Goal: Communication & Community: Participate in discussion

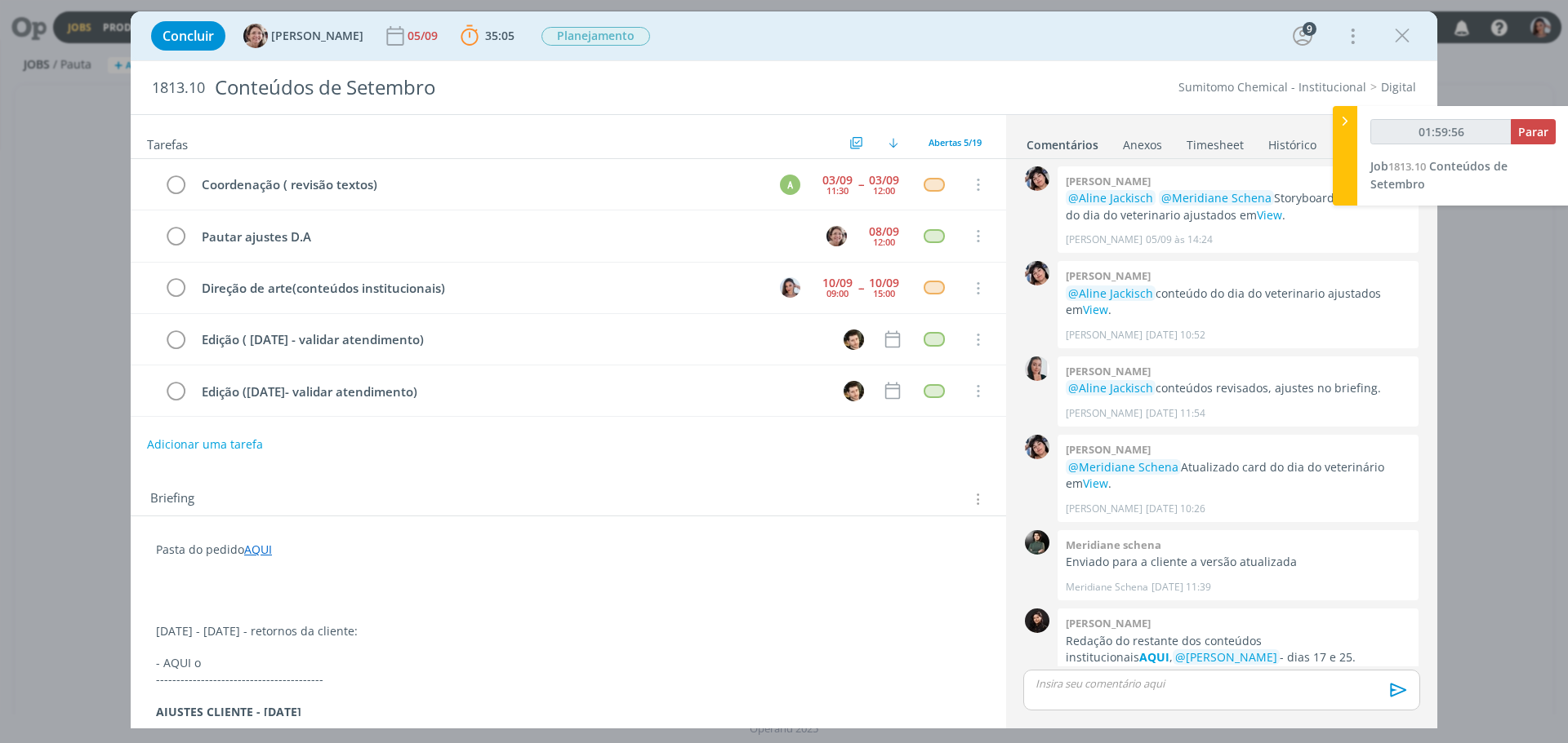
scroll to position [100, 0]
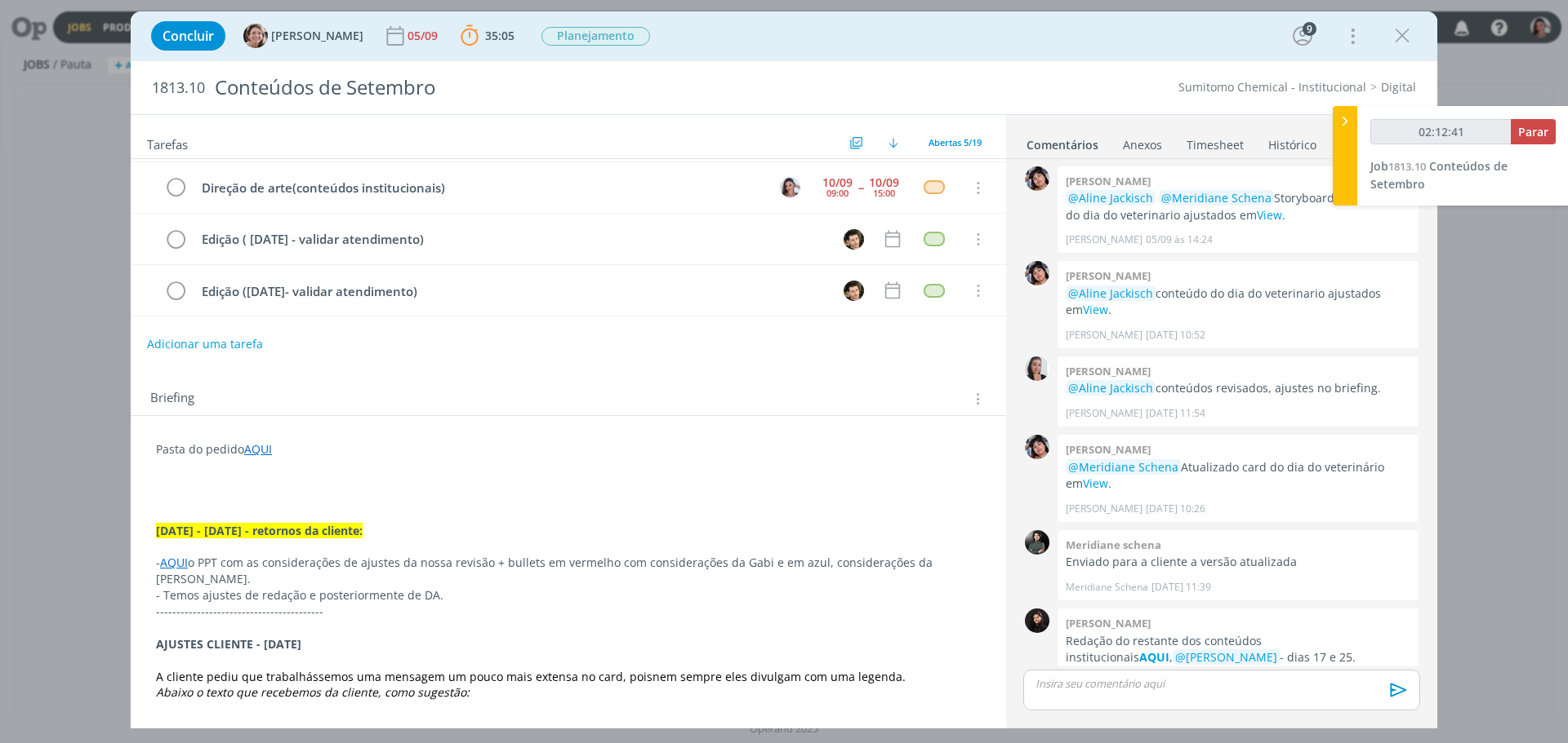
type input "02:12:42"
click at [1537, 129] on span "Parar" at bounding box center [1532, 132] width 30 height 16
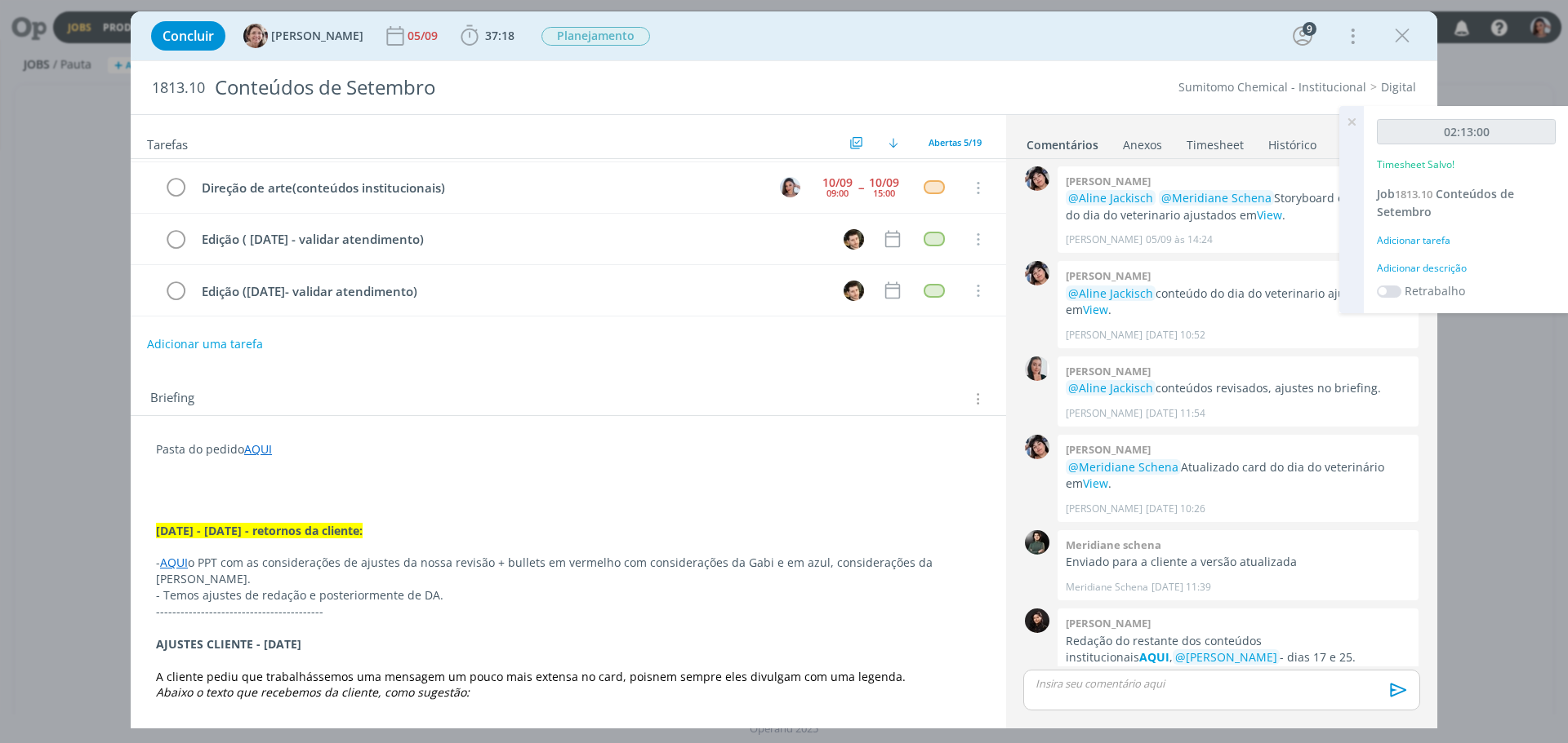
click at [256, 448] on link "AQUI" at bounding box center [258, 449] width 28 height 16
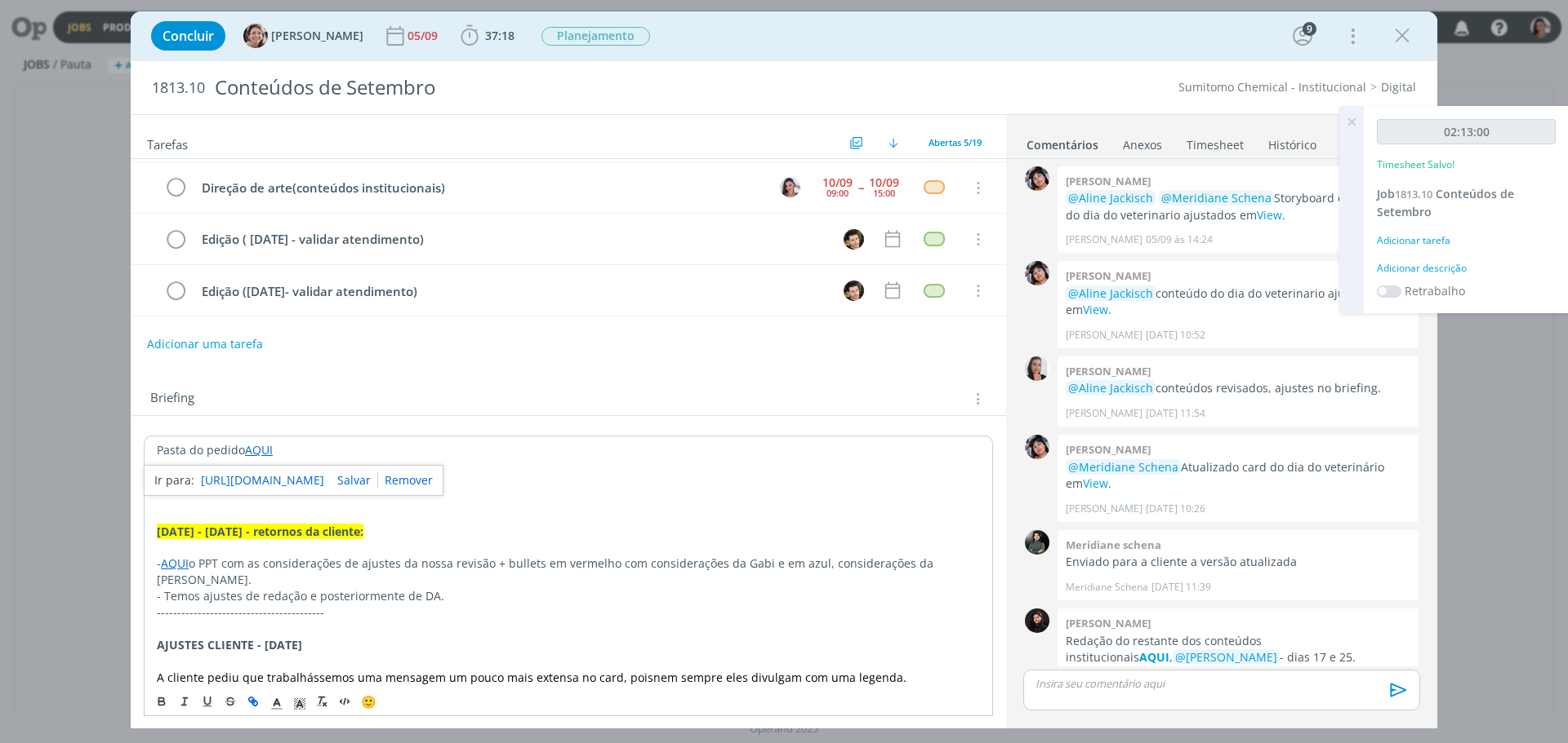
click at [280, 469] on div "https://sobeae.sharepoint.com/:f:/s/SOBEAE/EtmDhhd8hmpNpZOX7R2iXK4B9QGI0Swr0UrU…" at bounding box center [294, 480] width 300 height 31
click at [283, 477] on link "https://sobeae.sharepoint.com/:f:/s/SOBEAE/EtmDhhd8hmpNpZOX7R2iXK4B9QGI0Swr0UrU…" at bounding box center [262, 480] width 123 height 21
click at [1129, 671] on div "dialog" at bounding box center [1222, 689] width 397 height 41
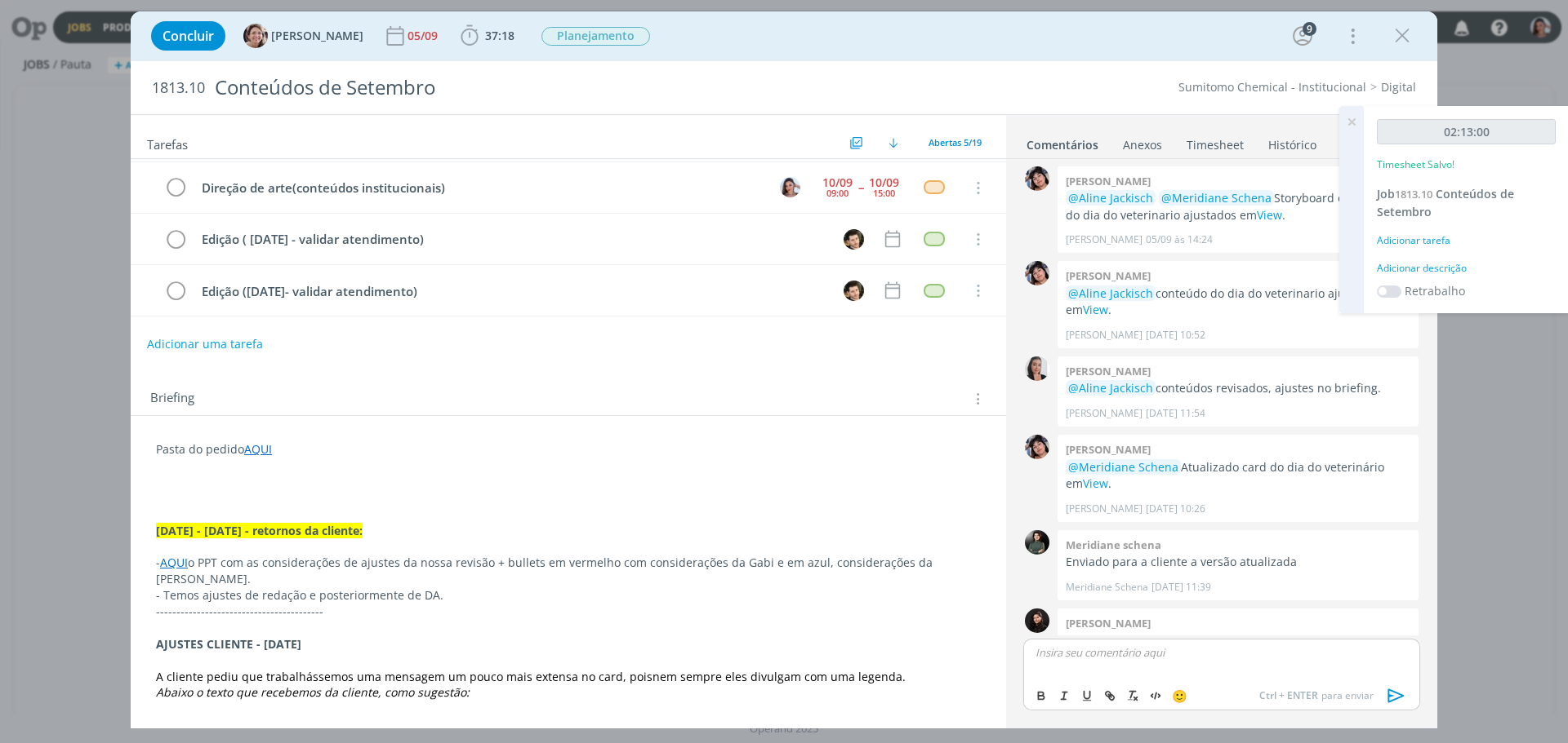
scroll to position [817, 0]
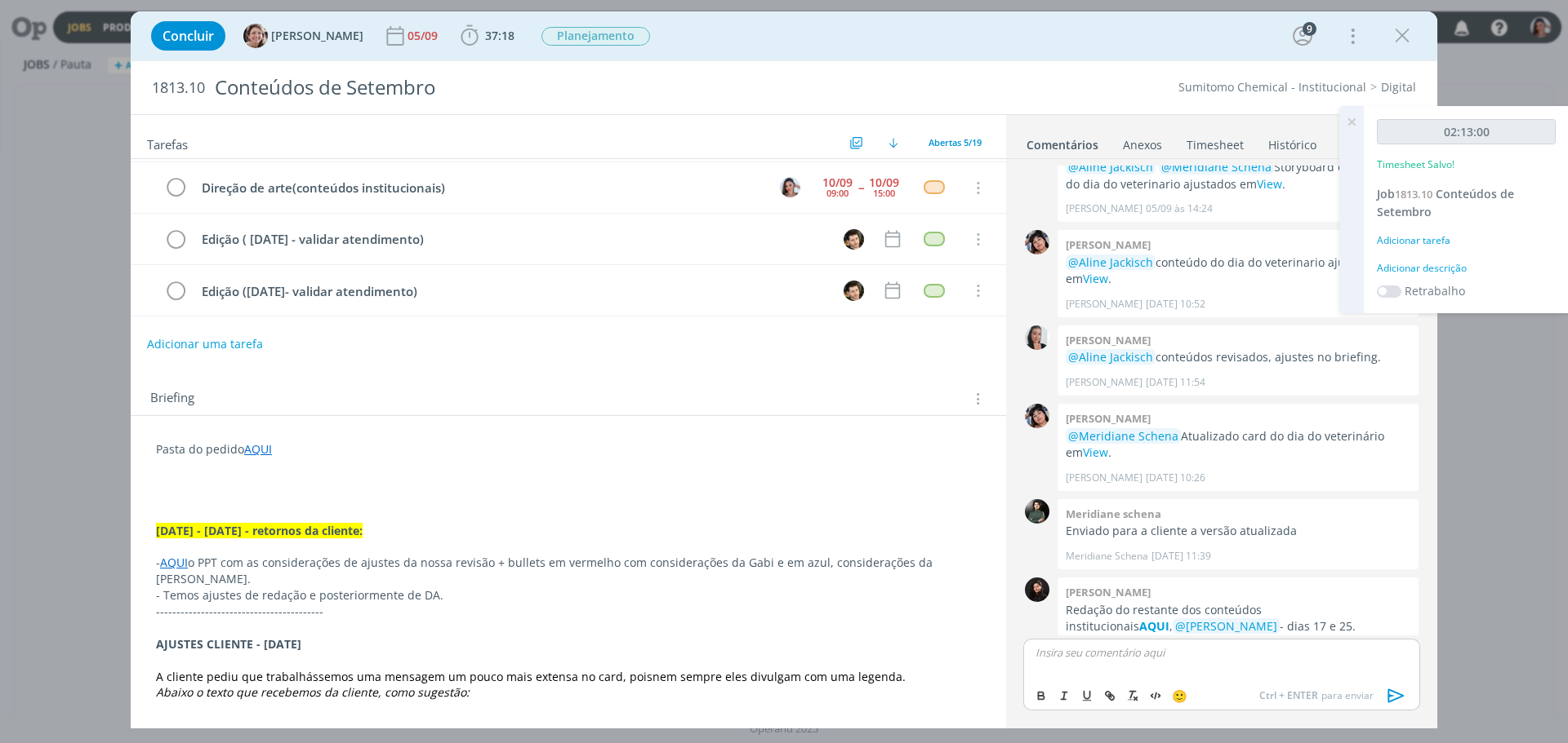
click at [1101, 662] on div "dialog" at bounding box center [1222, 659] width 397 height 41
click at [1160, 661] on p "dialog" at bounding box center [1222, 653] width 371 height 15
click at [1135, 670] on span "[PERSON_NAME]" at bounding box center [1124, 677] width 101 height 18
click at [1135, 670] on img at bounding box center [1142, 678] width 21 height 21
drag, startPoint x: 1069, startPoint y: 667, endPoint x: 1099, endPoint y: 666, distance: 30.0
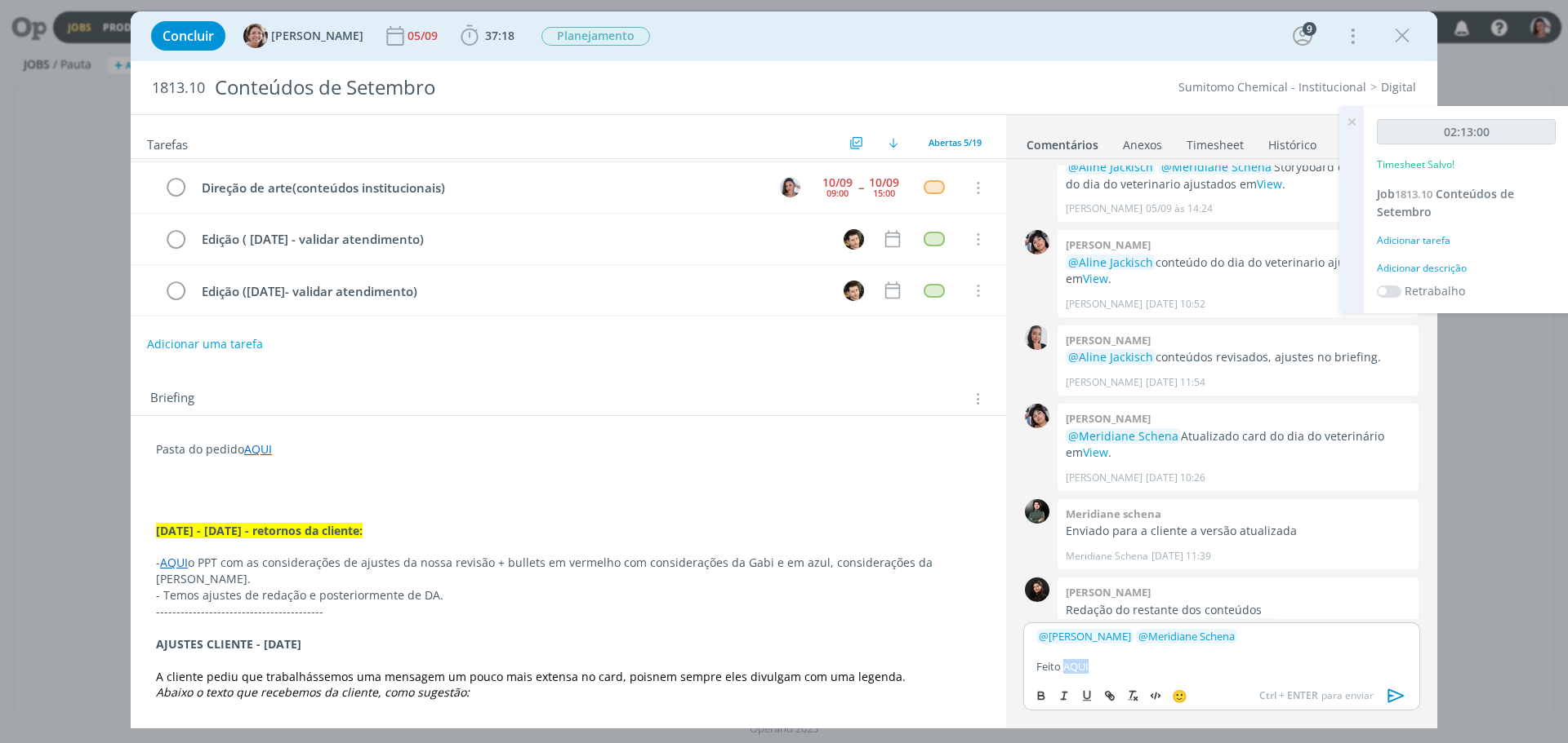
click at [1099, 666] on p "Feito AQUI" at bounding box center [1222, 667] width 371 height 15
click at [1111, 689] on icon "dialog" at bounding box center [1109, 695] width 13 height 13
paste input "https://sobeae.sharepoint.com/:p:/s/SOBEAE/EXOeiv9ONI5HjWxzQayZiU4B_S7AyK40H18k…"
type input "https://sobeae.sharepoint.com/:p:/s/SOBEAE/EXOeiv9ONI5HjWxzQayZiU4B_S7AyK40H18k…"
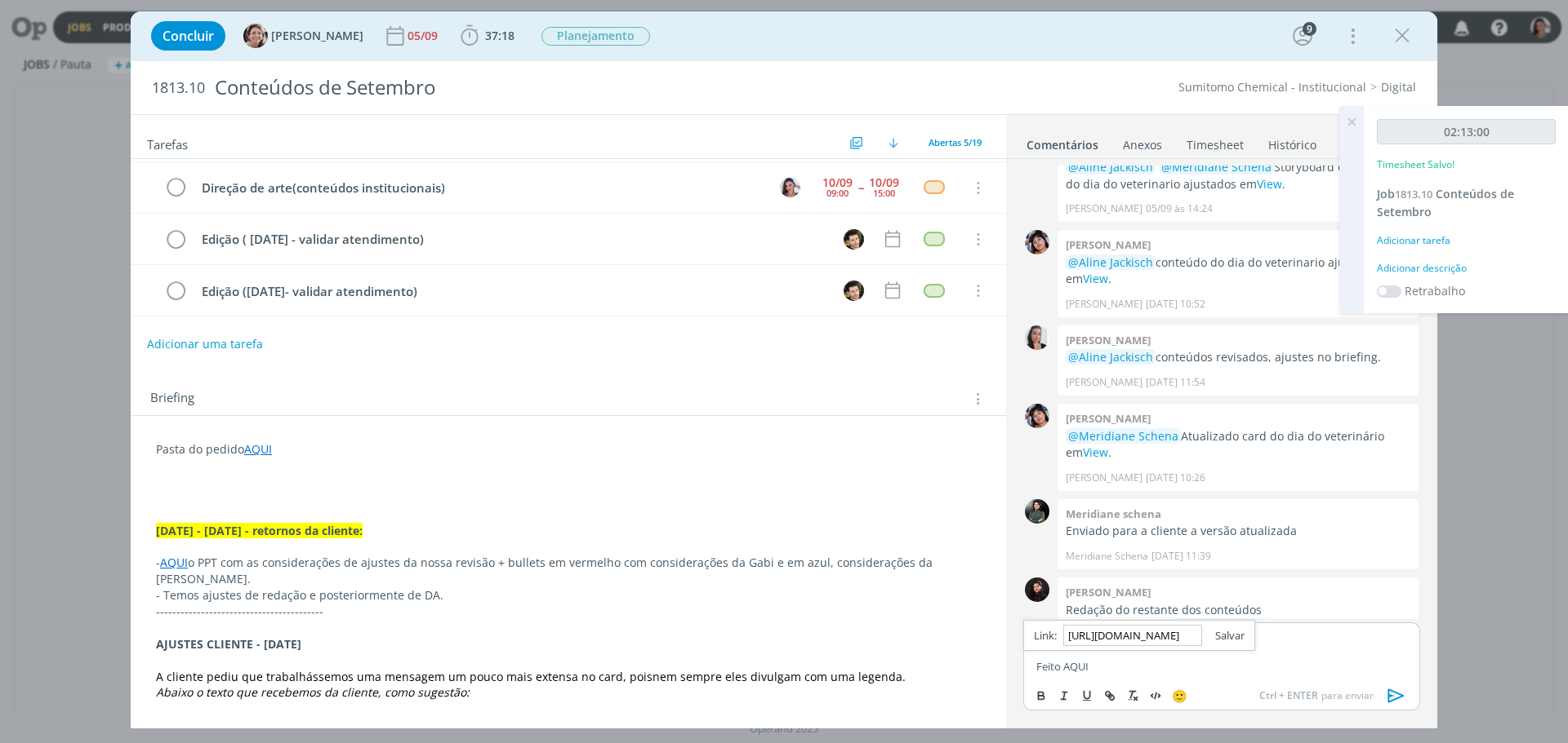
click at [1228, 638] on link "dialog" at bounding box center [1223, 635] width 43 height 15
click at [1126, 676] on div "﻿ @ Aline Jackisch ﻿ ﻿ @ Meridiane Schena ﻿ Feito AQUI" at bounding box center [1222, 652] width 397 height 58
click at [1389, 693] on icon "dialog" at bounding box center [1395, 695] width 25 height 25
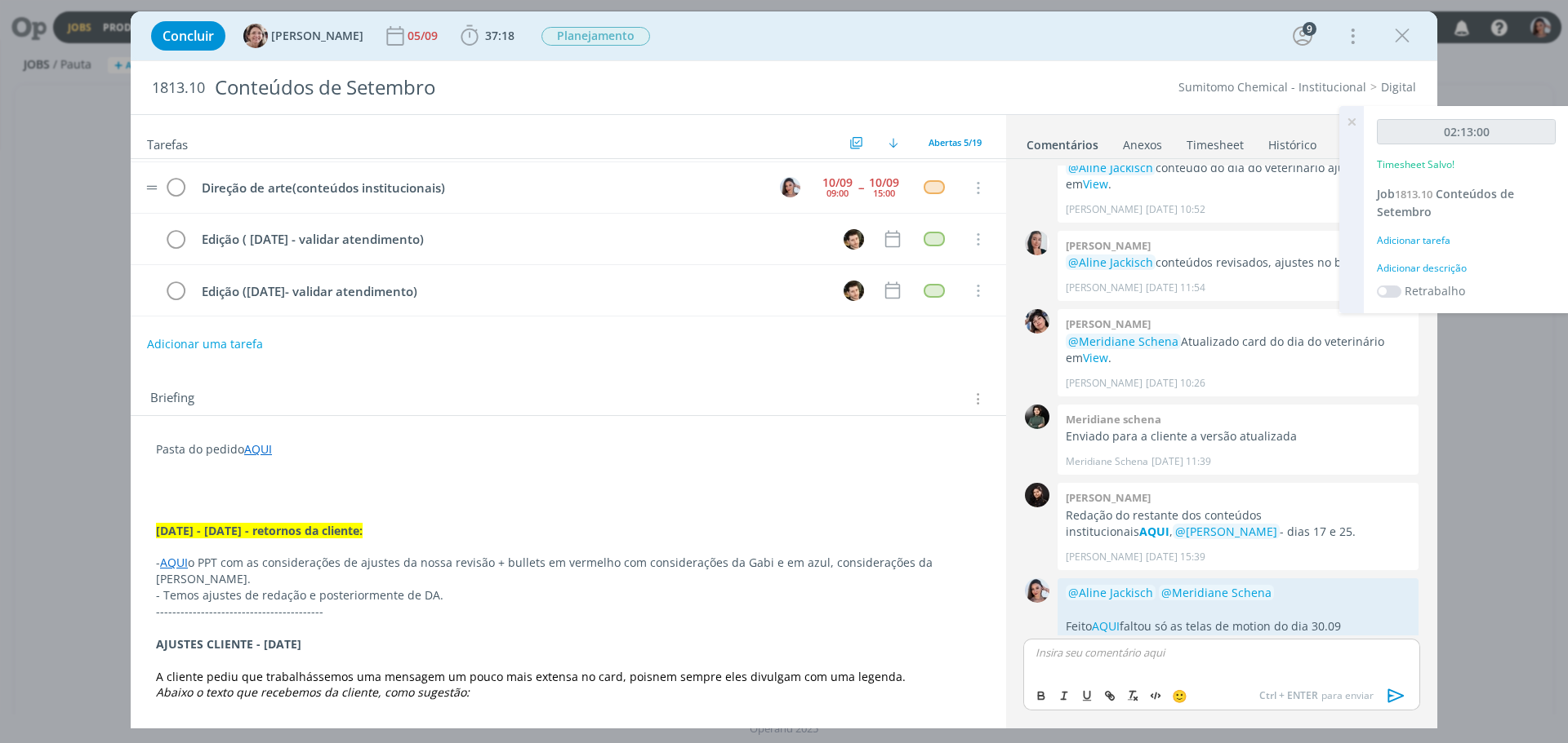
click at [402, 202] on tr "Direção de arte(conteúdos institucionais) 10/09 09:00 -- 10/09 15:00 Cancelar" at bounding box center [569, 188] width 875 height 52
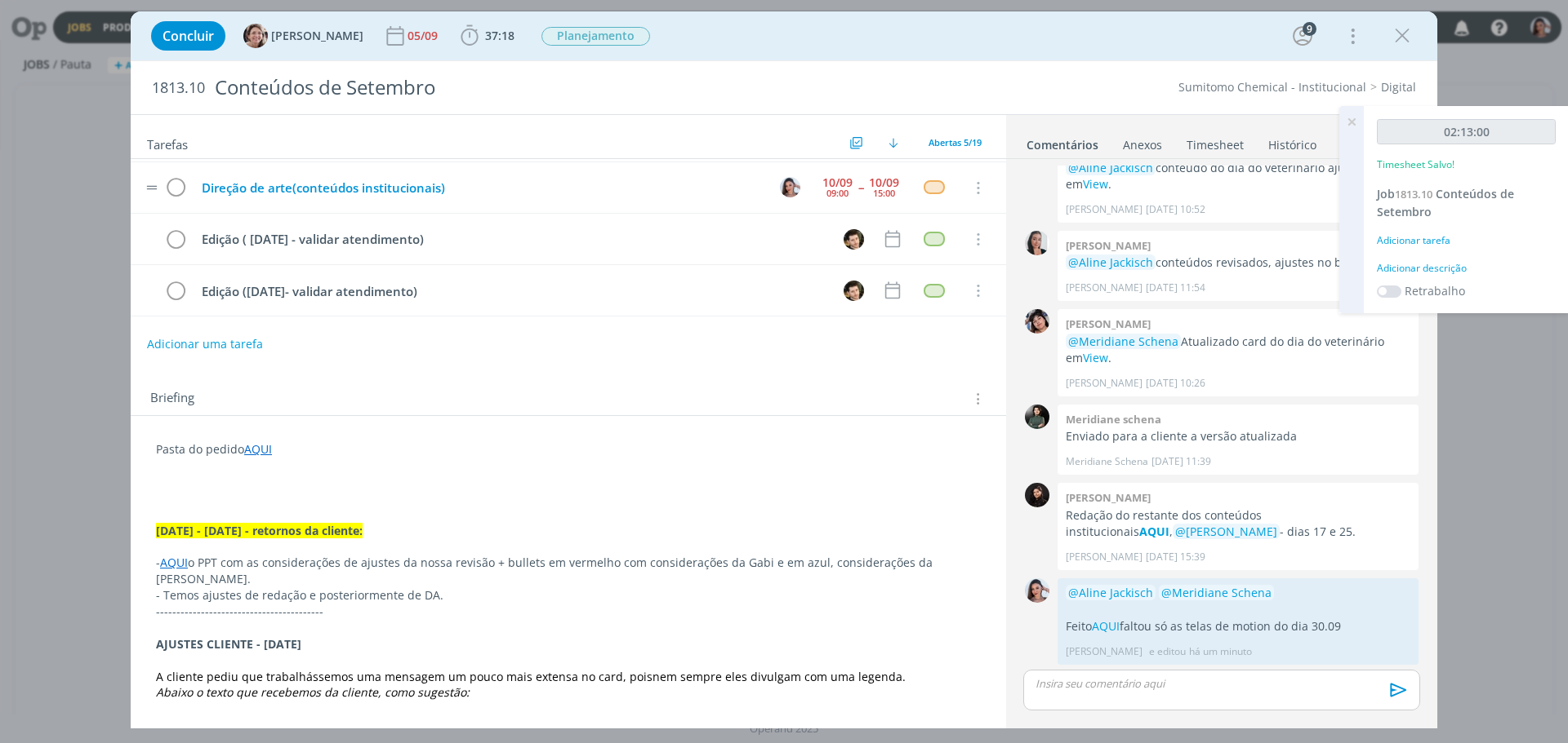
scroll to position [882, 0]
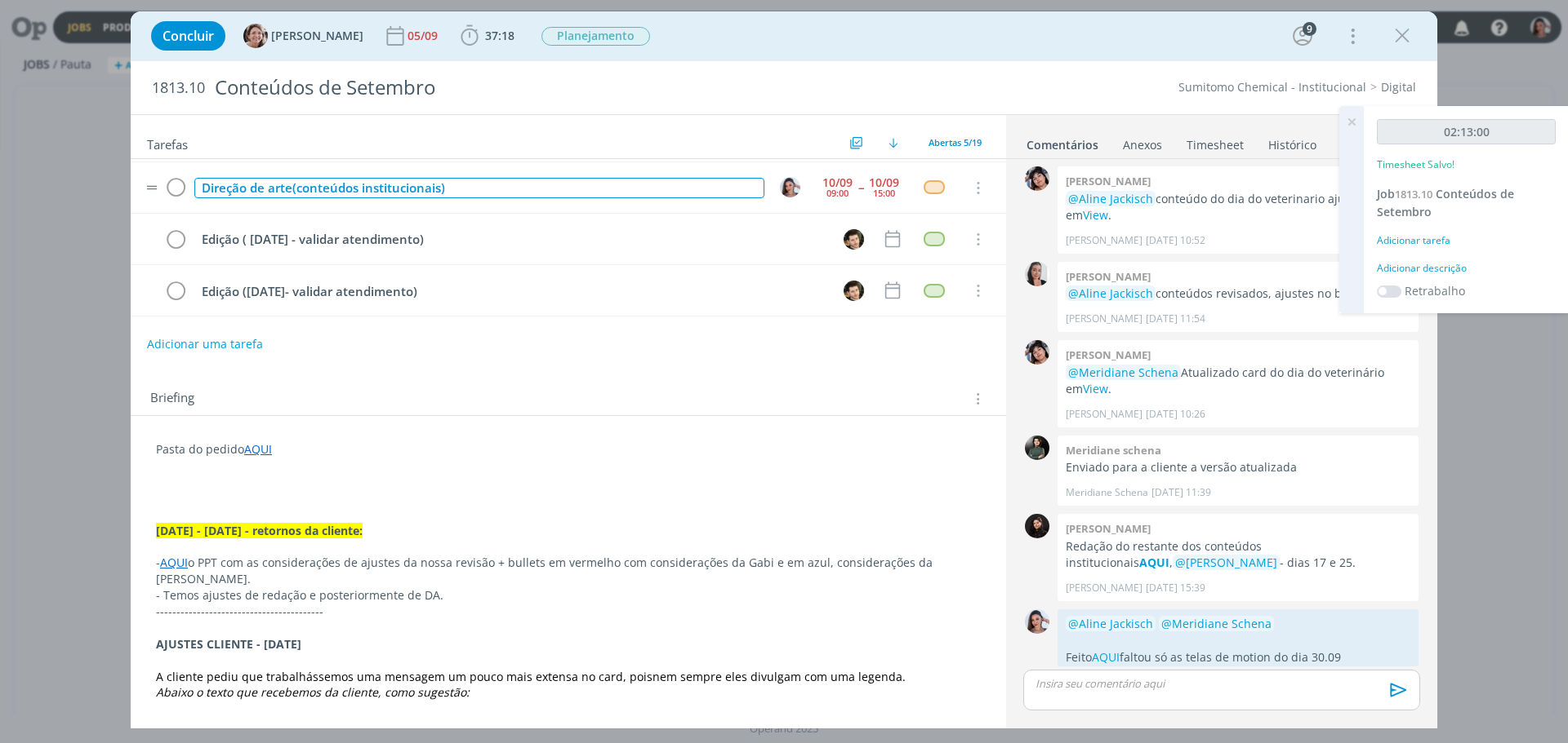
click at [402, 196] on div "Direção de arte(conteúdos institucionais)" at bounding box center [479, 187] width 570 height 21
copy div "Direção de arte(conteúdos institucionais)"
click at [173, 182] on icon "dialog" at bounding box center [175, 188] width 23 height 25
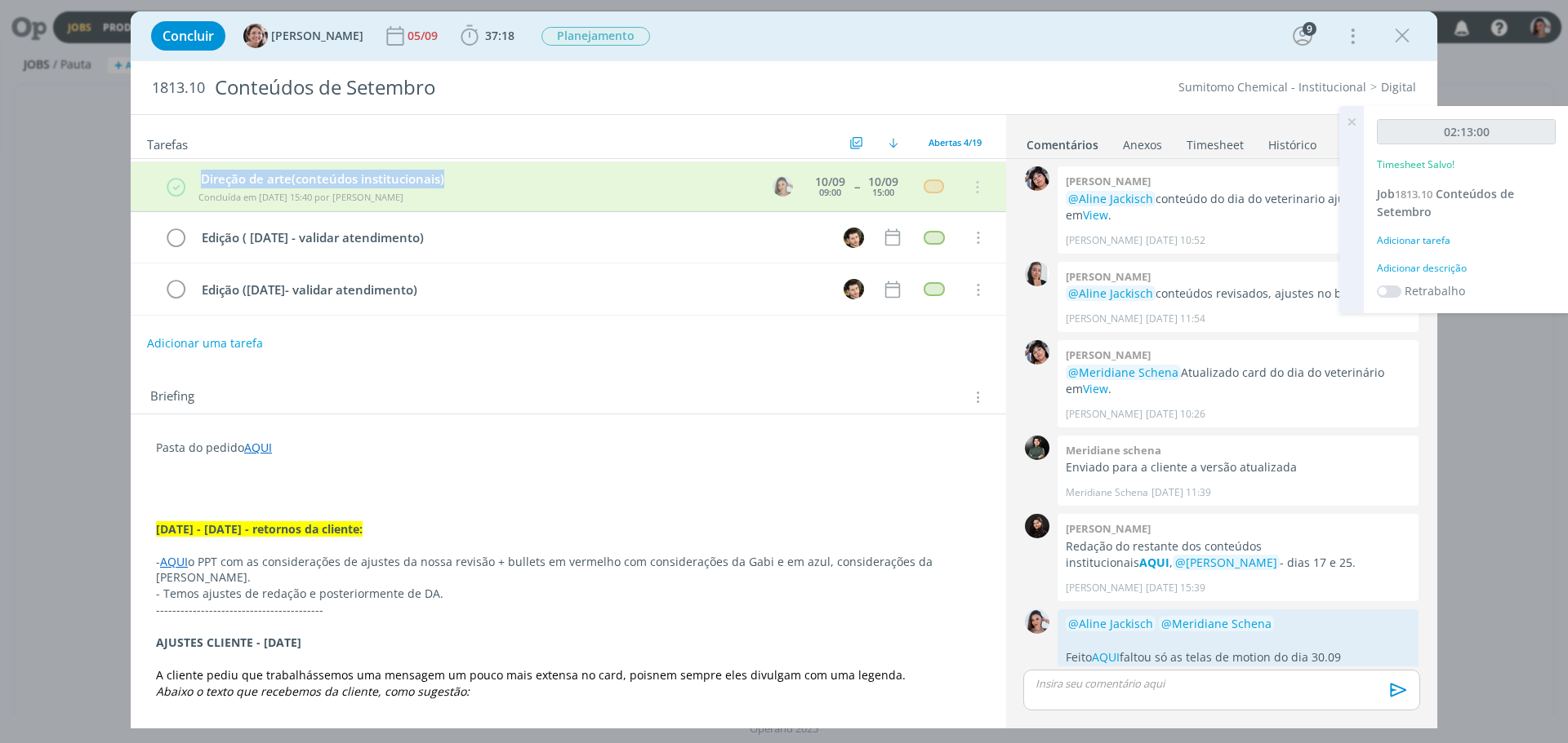
click at [1232, 136] on link "Timesheet" at bounding box center [1215, 142] width 59 height 24
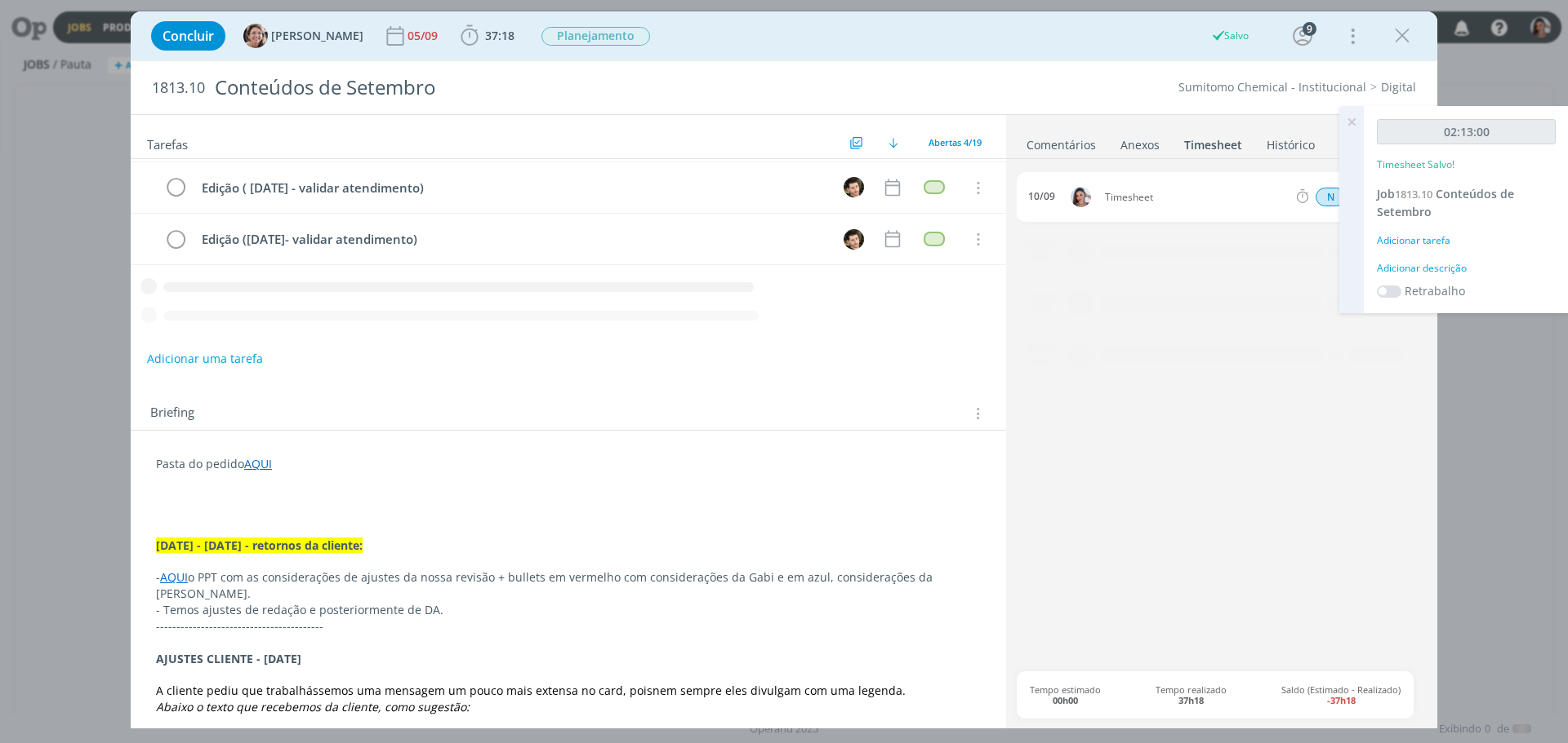
click at [1354, 114] on icon at bounding box center [1352, 122] width 30 height 32
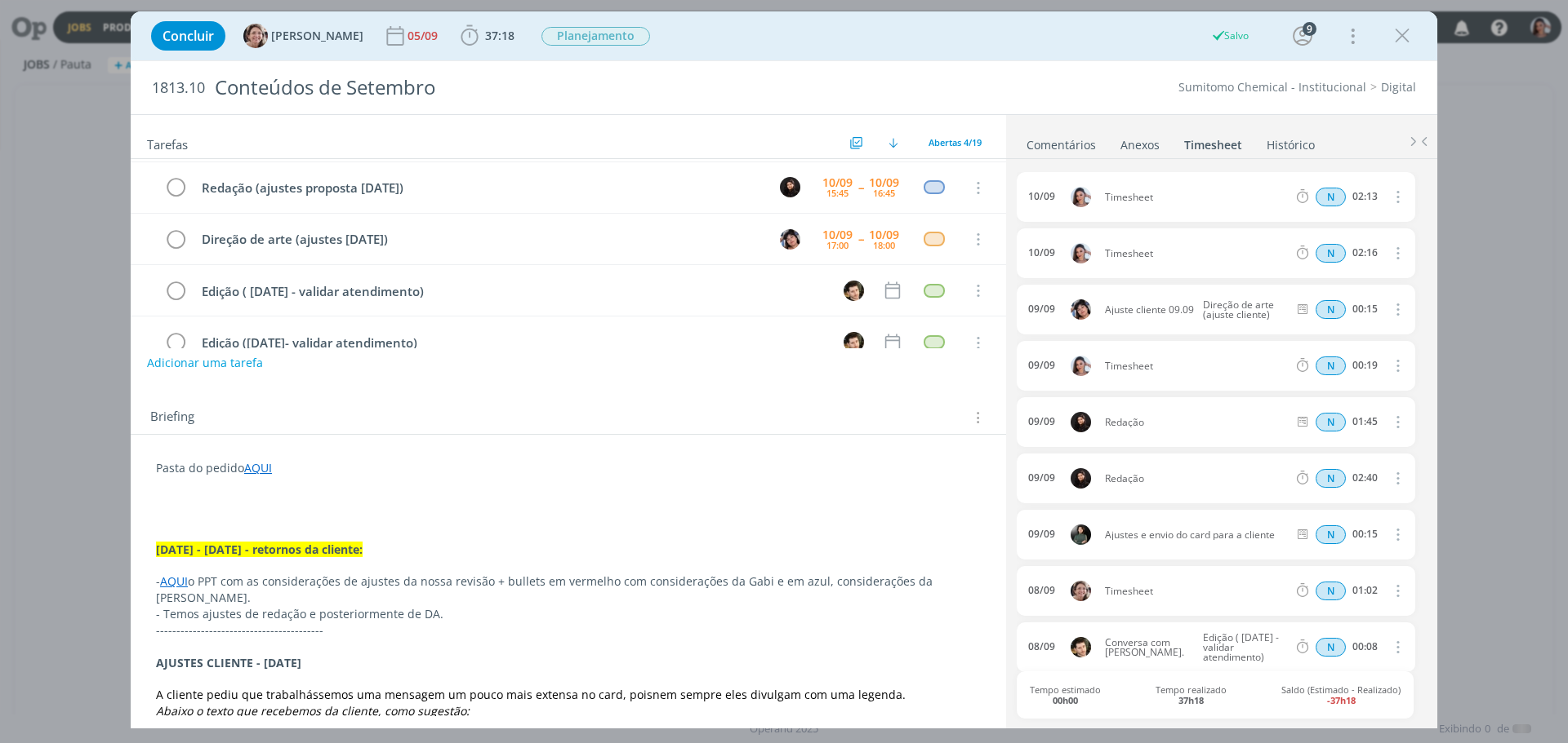
click at [1387, 192] on icon "dialog" at bounding box center [1396, 196] width 18 height 20
drag, startPoint x: 1352, startPoint y: 245, endPoint x: 1296, endPoint y: 239, distance: 56.3
click at [1351, 245] on link "Editar" at bounding box center [1351, 252] width 129 height 26
drag, startPoint x: 1158, startPoint y: 189, endPoint x: 1108, endPoint y: 211, distance: 54.6
click at [1077, 199] on div "10/09 15:38 Timesheet Selecione a tarefa N 02:13" at bounding box center [1215, 197] width 398 height 50
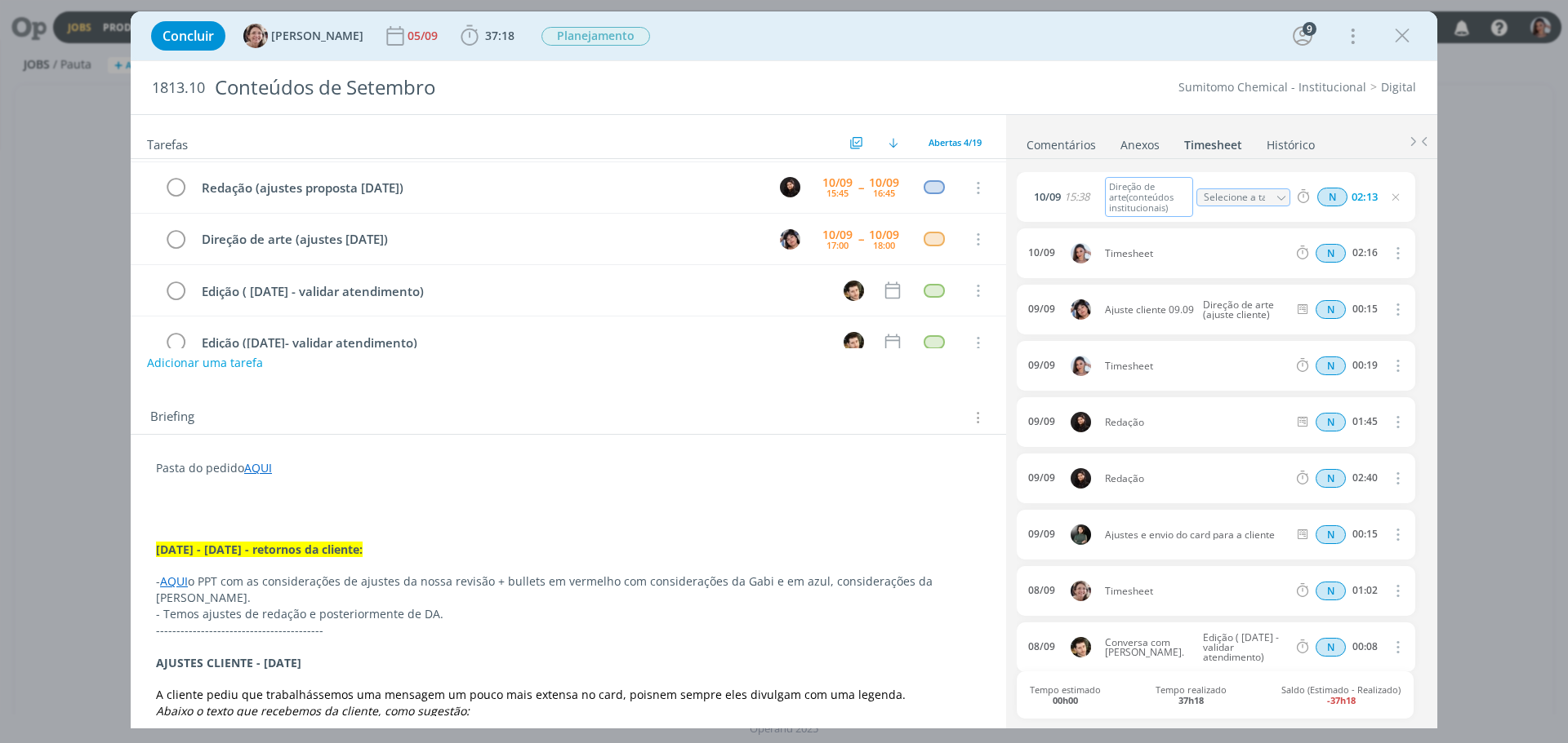
click at [1389, 245] on icon "dialog" at bounding box center [1396, 253] width 18 height 20
click at [1351, 281] on link "Excluir" at bounding box center [1351, 282] width 129 height 26
click at [1342, 252] on button "Não" at bounding box center [1346, 254] width 34 height 18
click at [1393, 252] on icon "dialog" at bounding box center [1396, 253] width 18 height 20
click at [1312, 301] on link "Editar" at bounding box center [1351, 309] width 129 height 26
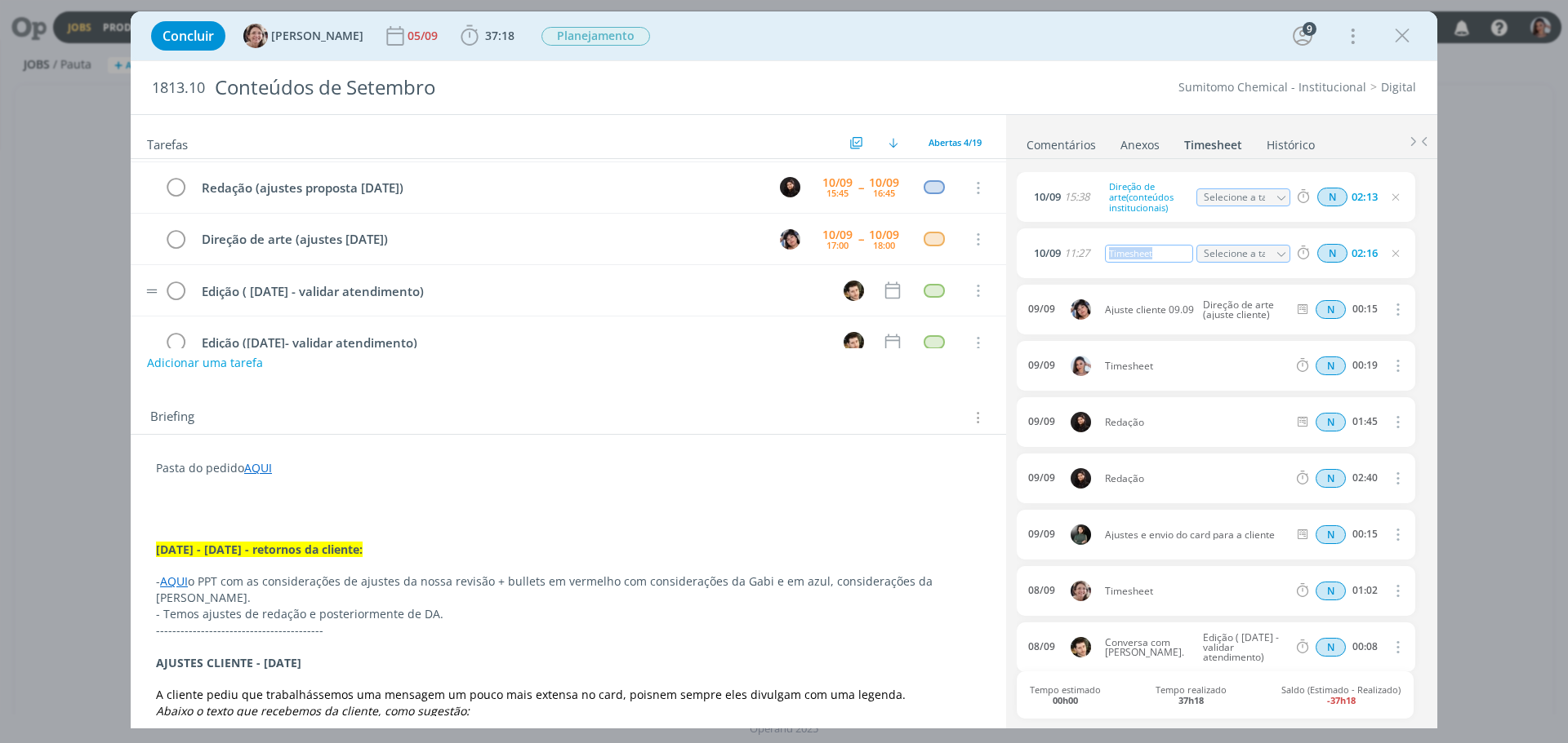
drag, startPoint x: 1167, startPoint y: 251, endPoint x: 965, endPoint y: 277, distance: 203.7
click at [965, 273] on div "Tarefas Usar Job de template Ordenar por: Prazo crescente Prazo decrescente Ord…" at bounding box center [784, 422] width 1306 height 615
click at [1387, 363] on icon "dialog" at bounding box center [1396, 366] width 18 height 20
click at [1355, 391] on link "Excluir" at bounding box center [1351, 395] width 129 height 26
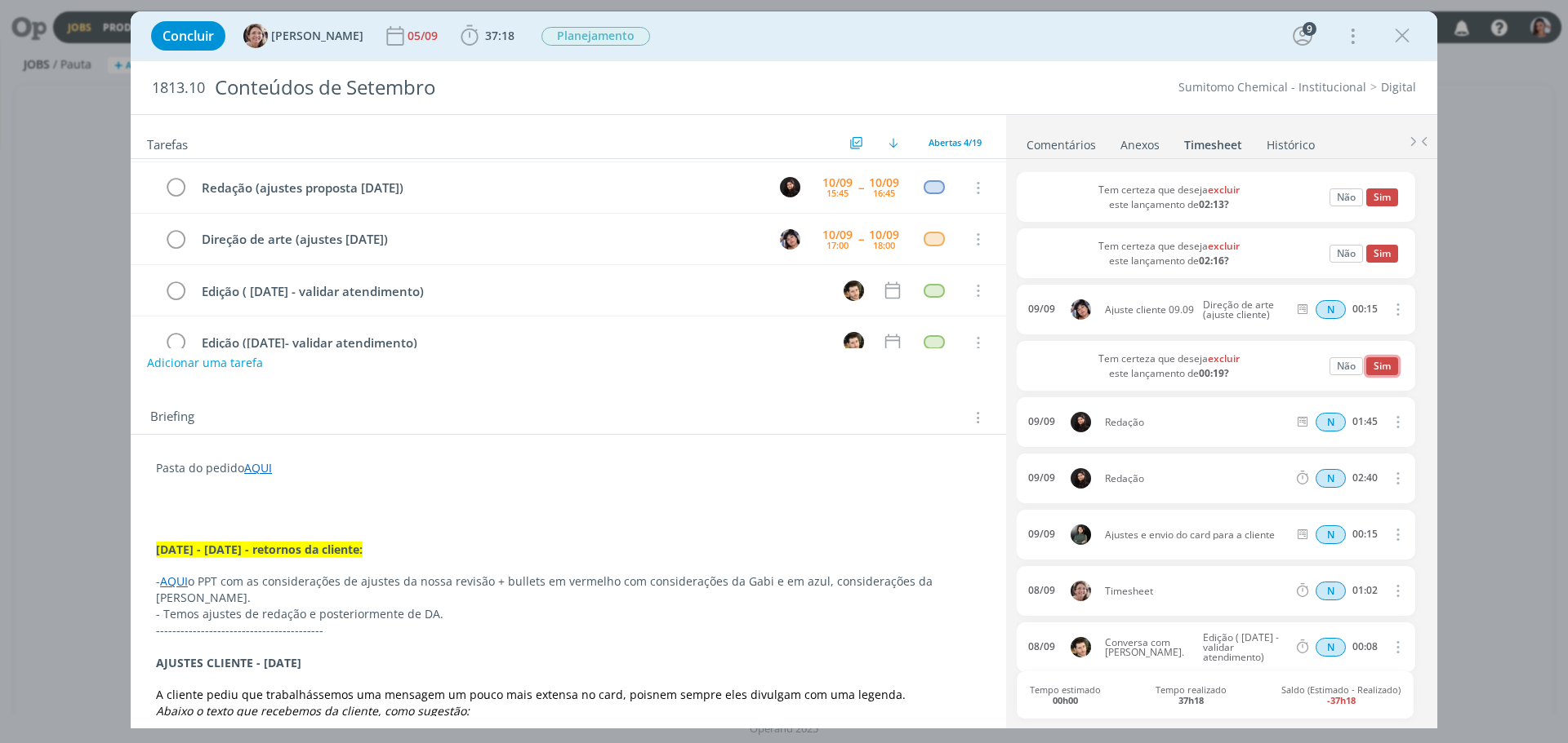
drag, startPoint x: 1370, startPoint y: 361, endPoint x: 1351, endPoint y: 361, distance: 19.0
click at [1370, 361] on button "Sim" at bounding box center [1381, 366] width 32 height 18
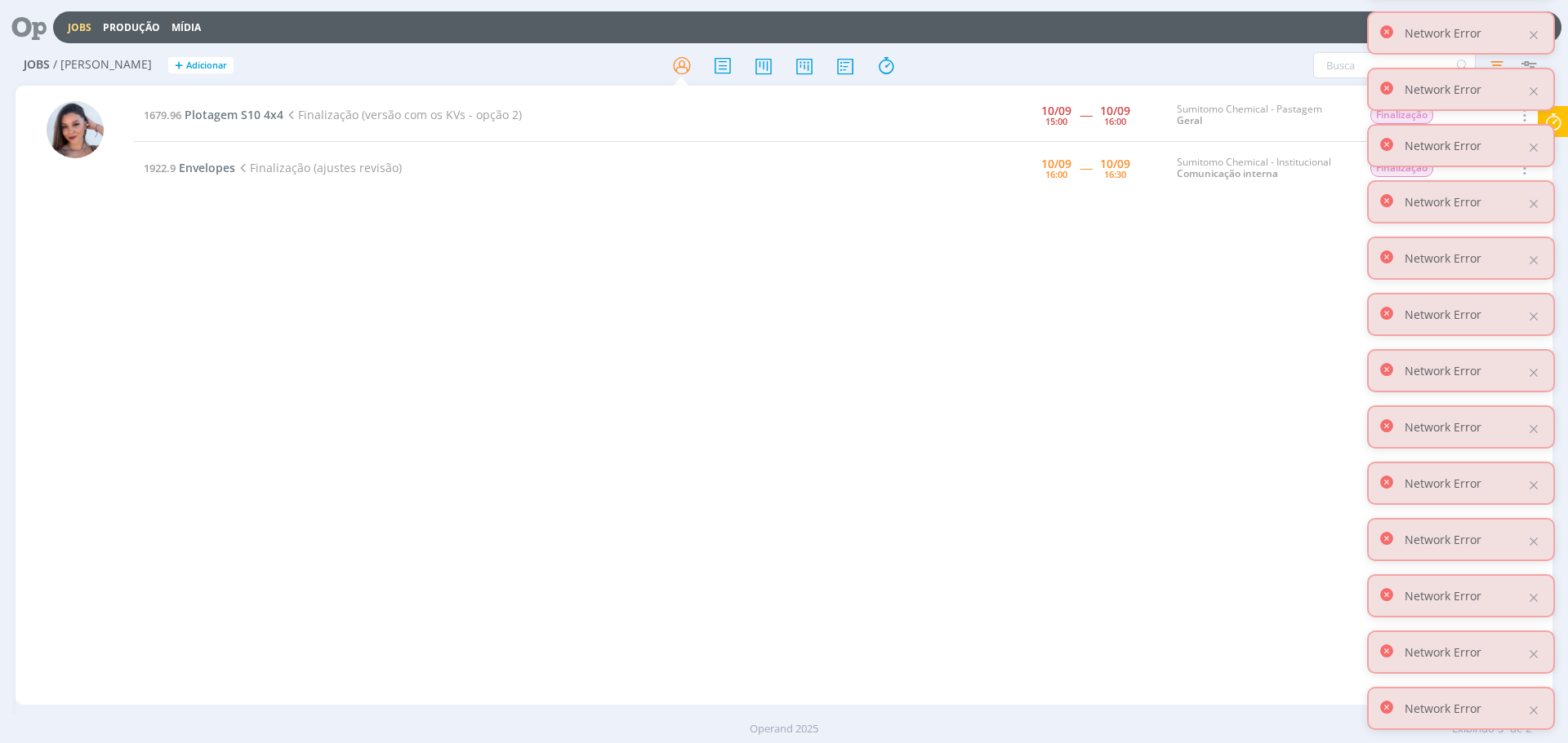
click at [871, 336] on div "1679.96 Plotagem S10 4x4 Finalização (versão com os KVs - opção 2) 10/09 15:00 …" at bounding box center [843, 396] width 1418 height 613
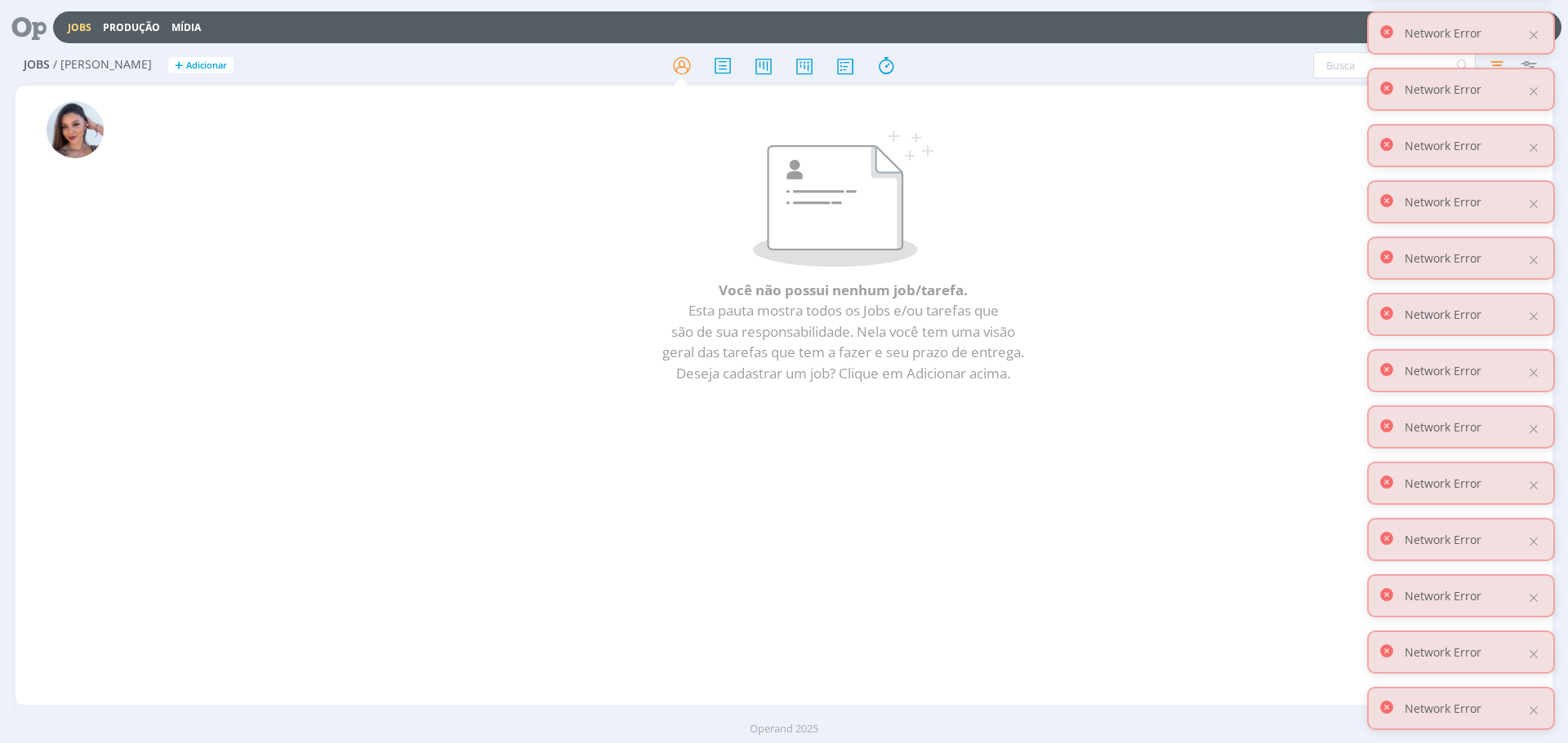
click at [21, 18] on icon at bounding box center [24, 28] width 34 height 32
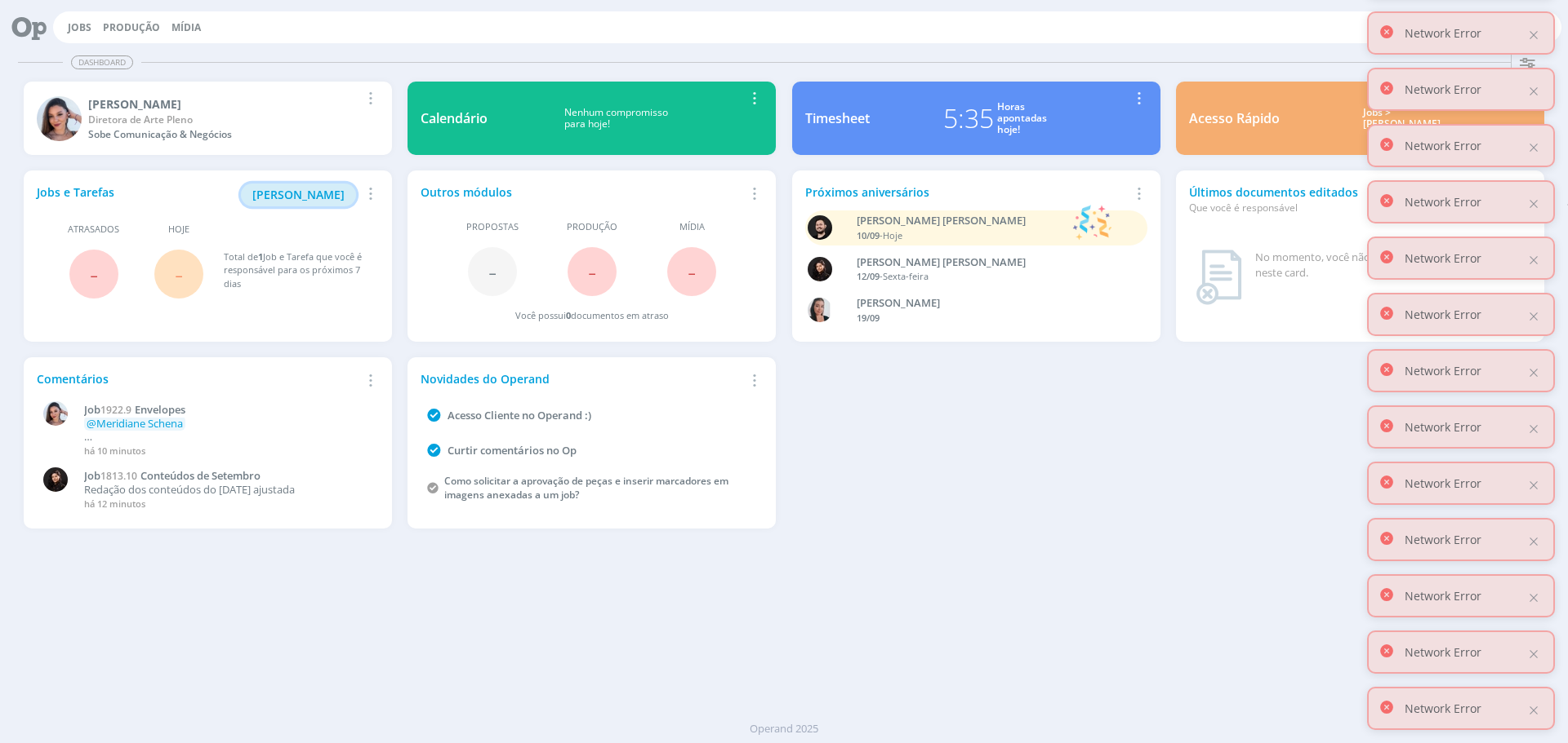
click at [296, 195] on span "[PERSON_NAME]" at bounding box center [298, 194] width 92 height 16
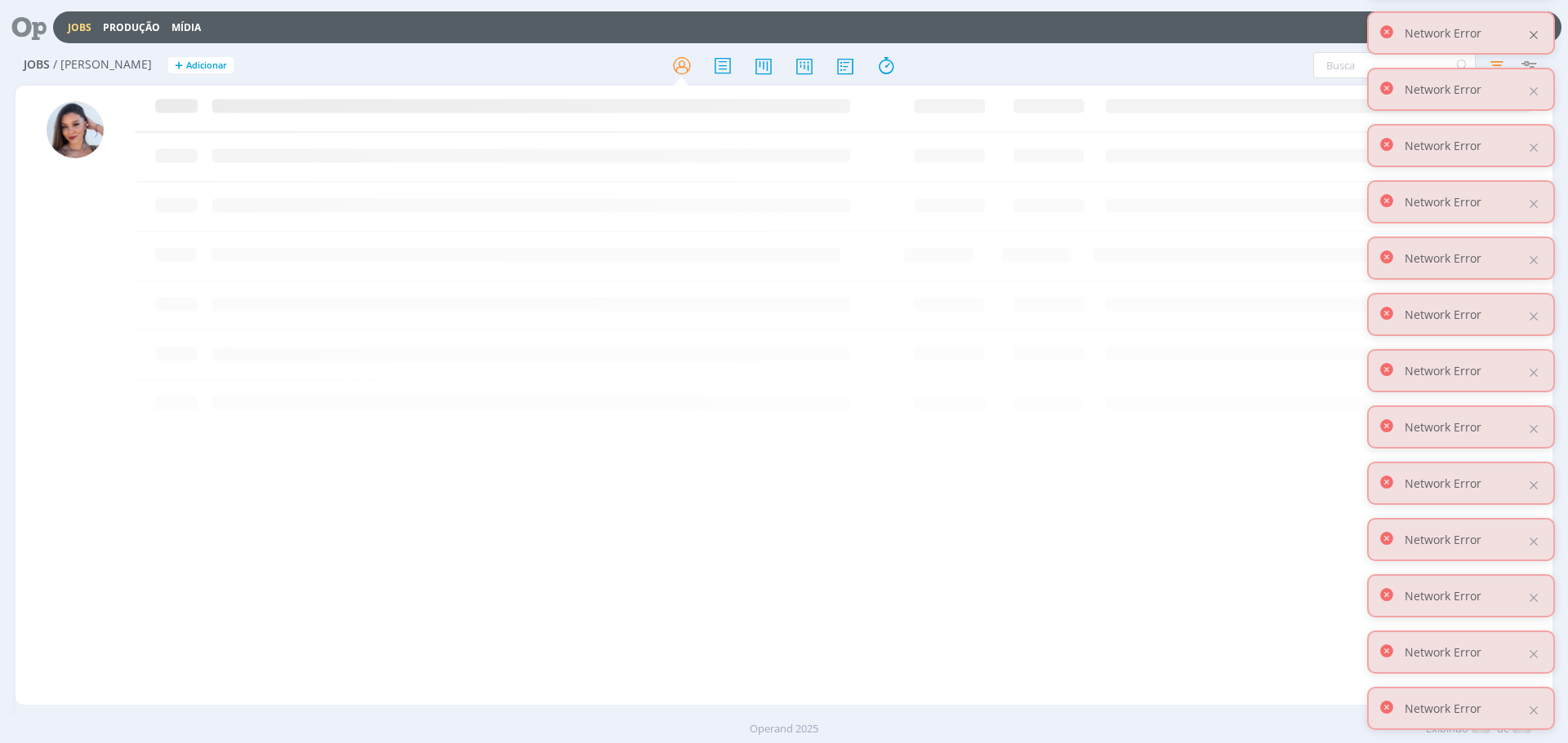
click at [1530, 34] on div at bounding box center [1533, 35] width 15 height 15
click at [1540, 80] on div "Network Error" at bounding box center [1460, 89] width 188 height 44
click at [1534, 89] on div at bounding box center [1533, 91] width 15 height 15
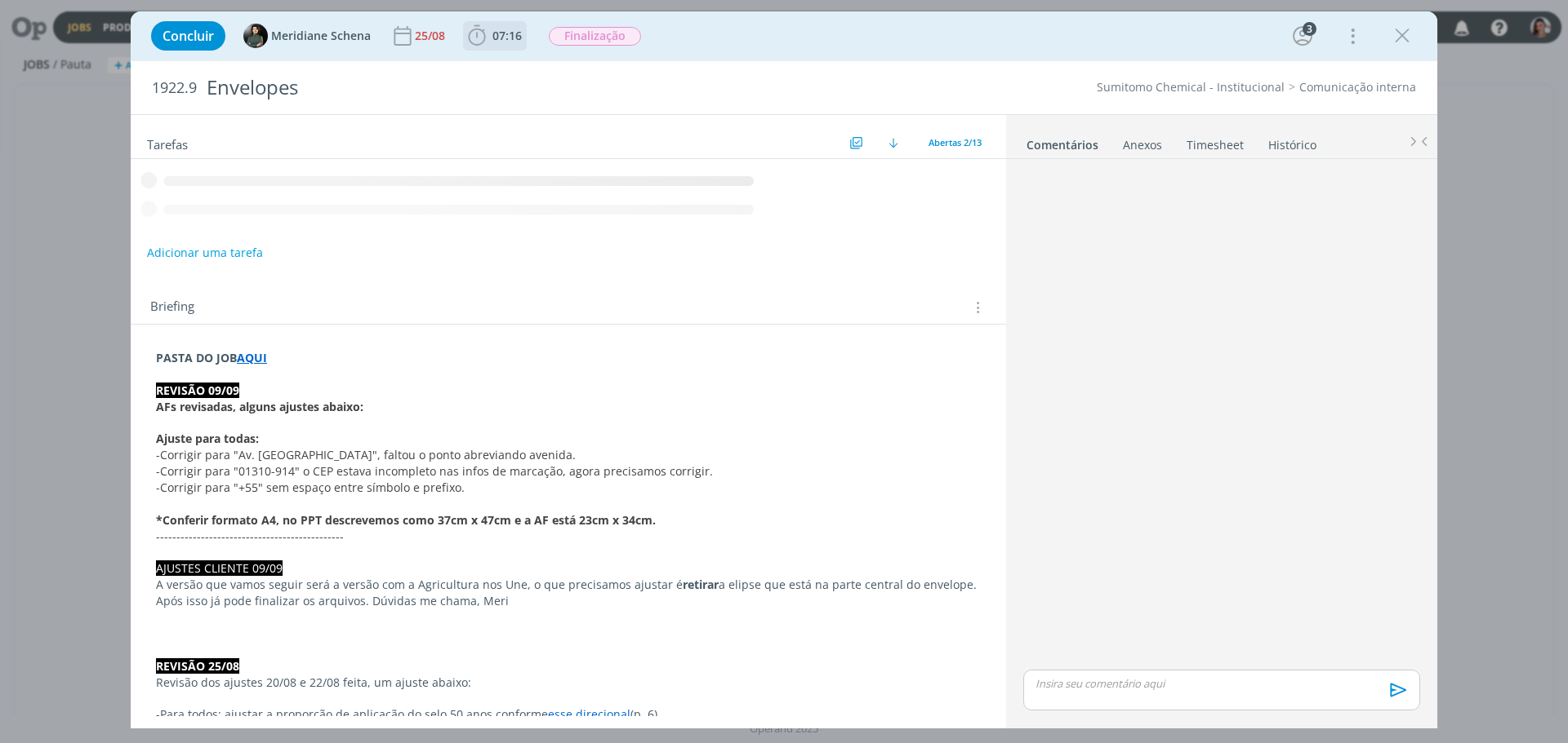
click at [480, 36] on icon "dialog" at bounding box center [476, 36] width 25 height 25
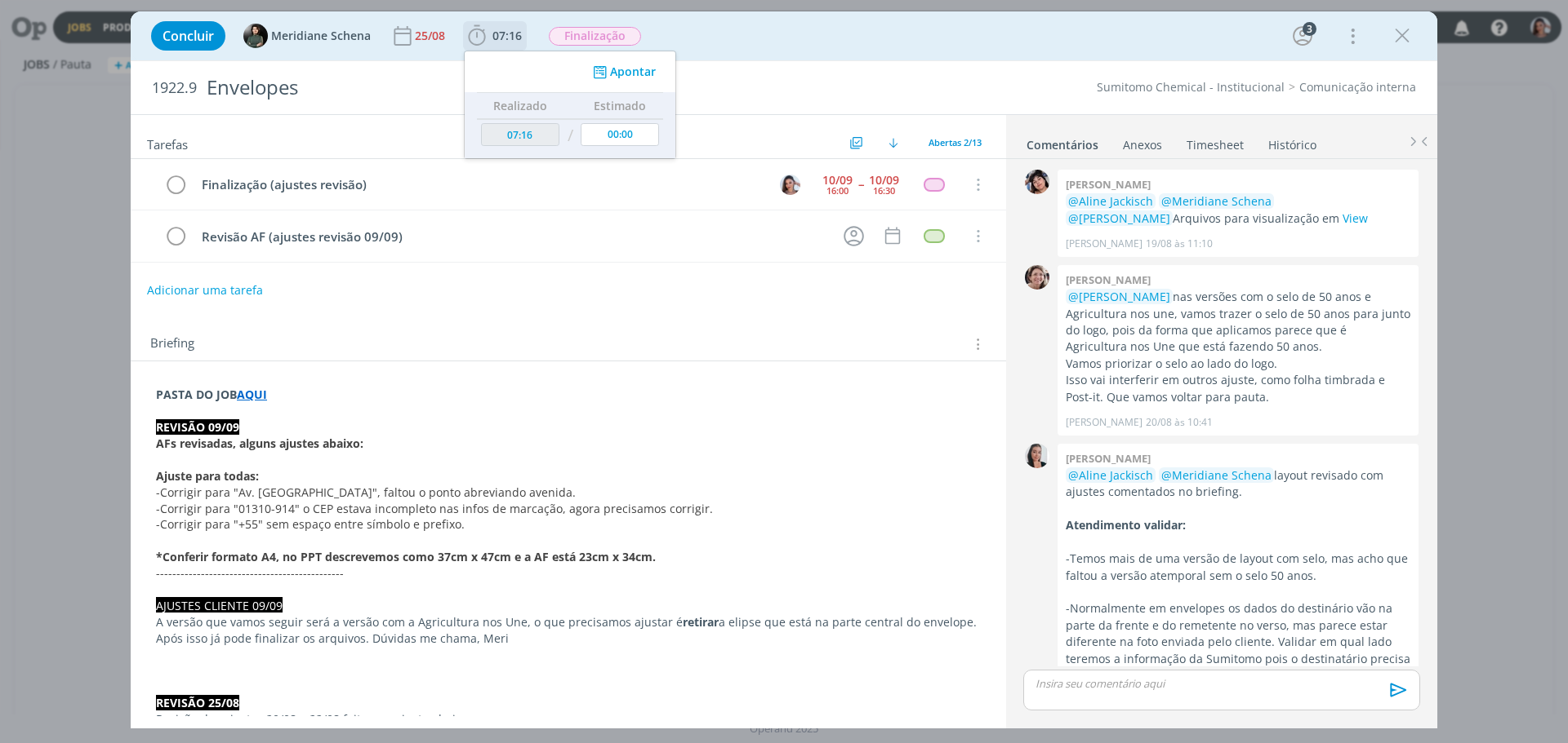
scroll to position [834, 0]
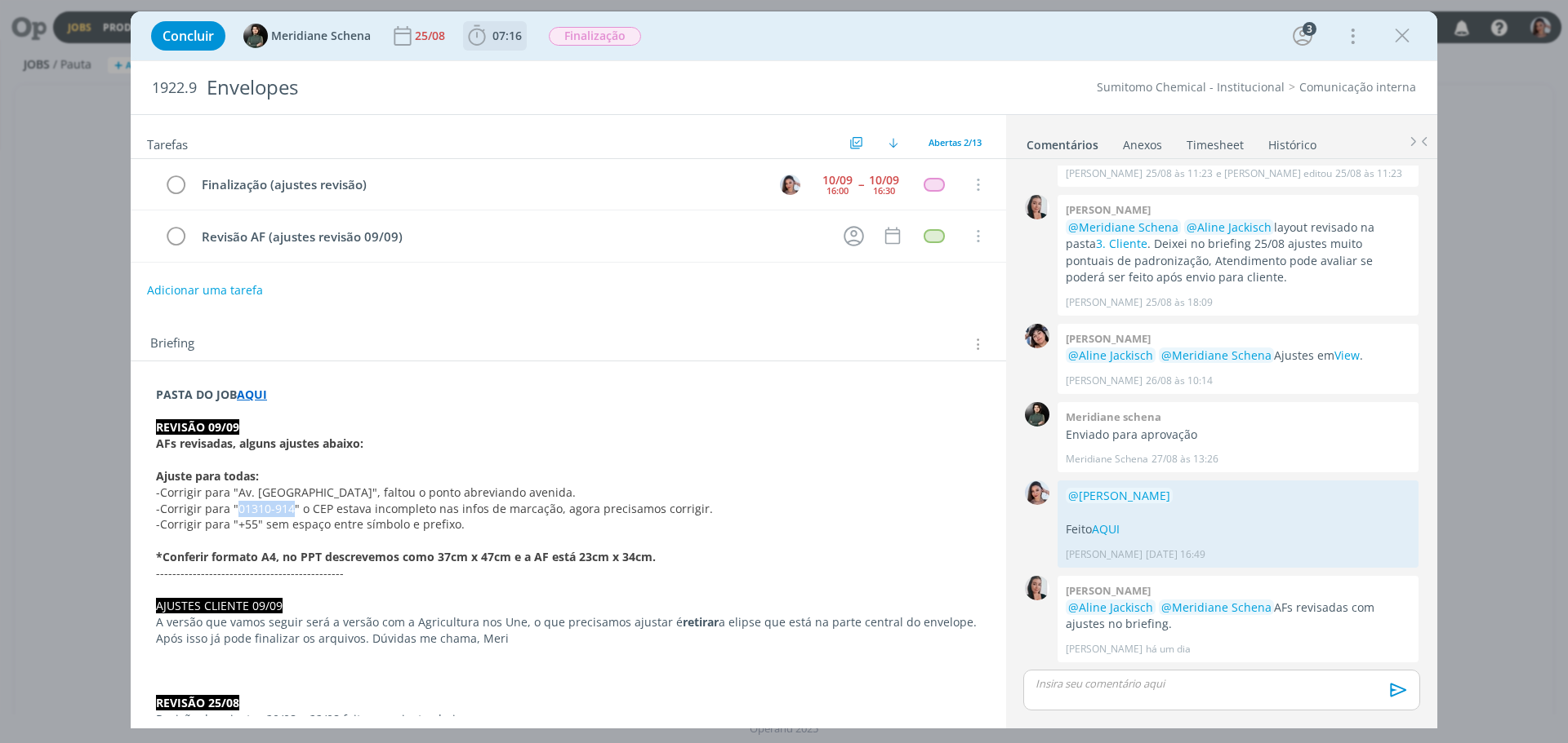
drag, startPoint x: 290, startPoint y: 513, endPoint x: 236, endPoint y: 505, distance: 54.6
click at [236, 505] on span "-Corrigir para "01310-914" o CEP estava incompleto nas infos de marcação, agora…" at bounding box center [434, 509] width 557 height 16
copy span "01310-914"
drag, startPoint x: 251, startPoint y: 522, endPoint x: 237, endPoint y: 519, distance: 14.3
click at [237, 519] on span "-Corrigir para "+55" sem espaço entre símbolo e prefixo." at bounding box center [310, 525] width 309 height 16
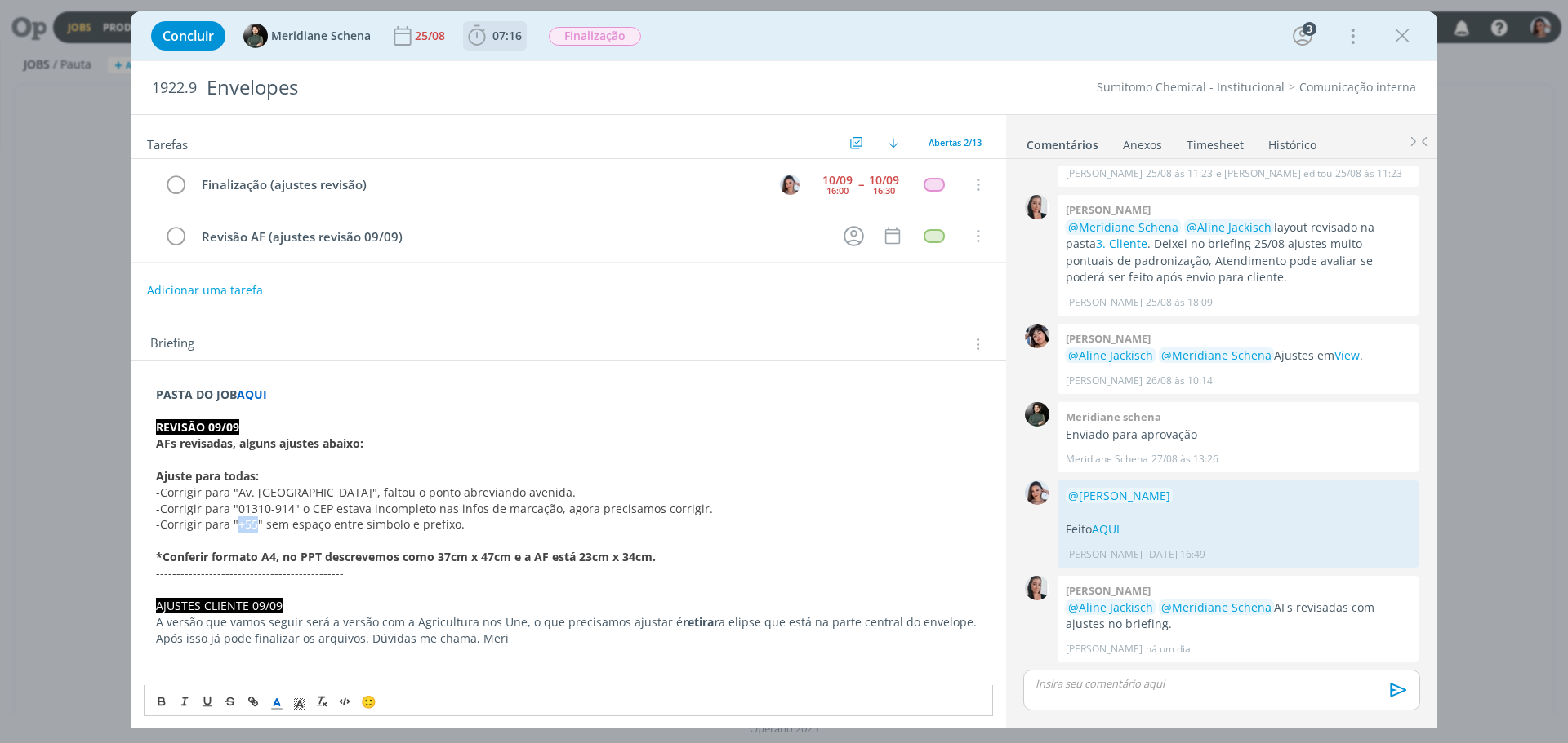
copy span "+55"
click at [612, 560] on strong "*Conferir formato A4, no PPT descrevemos como 37cm x 47cm e a AF está 23cm x 34…" at bounding box center [405, 557] width 499 height 16
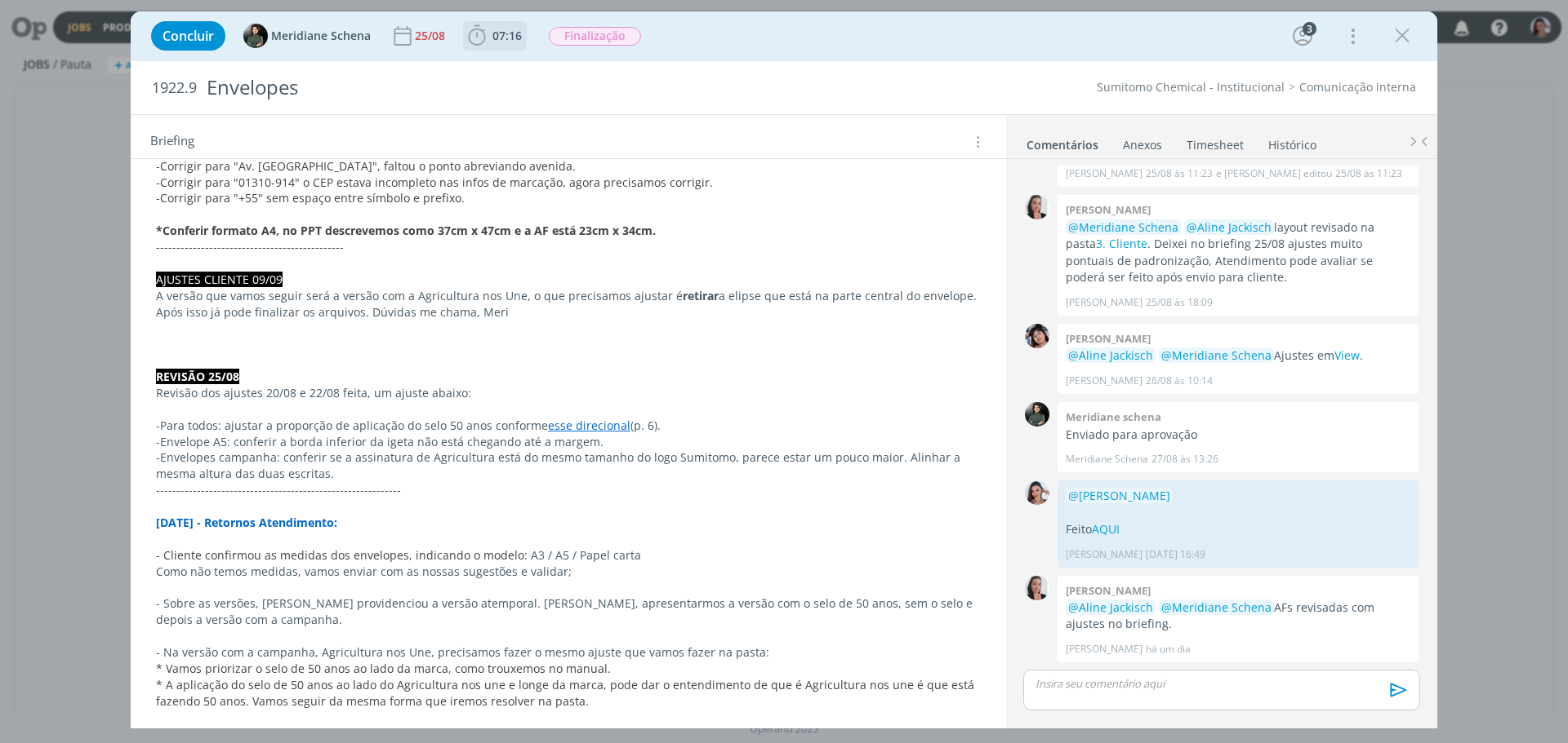
scroll to position [0, 0]
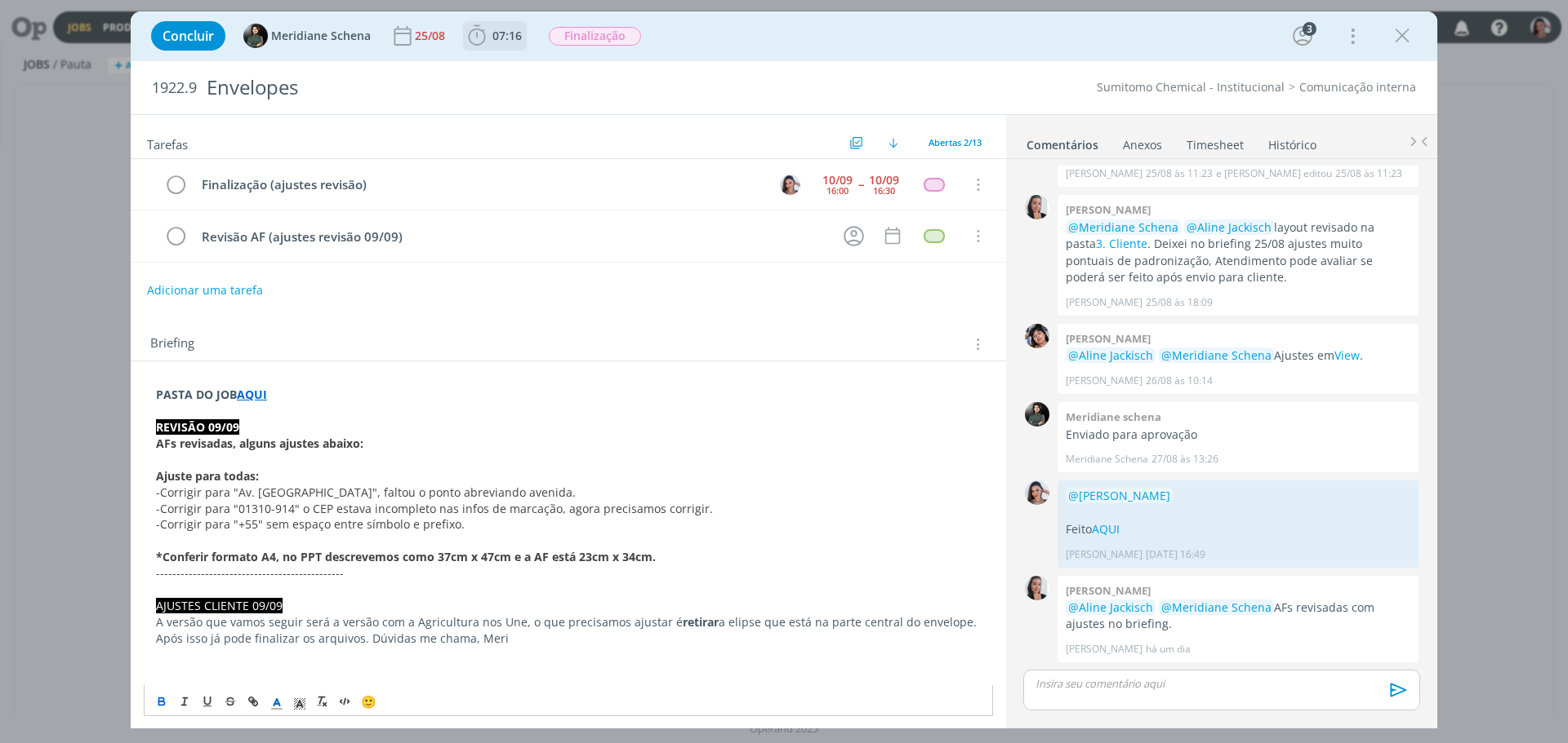
click at [271, 388] on p "PASTA DO JOB AQUI" at bounding box center [568, 395] width 825 height 16
click at [258, 396] on strong "AQUI" at bounding box center [252, 395] width 30 height 16
click at [287, 433] on link "https://sobeae.sharepoint.com/:f:/s/SOBEAE/ElhyeXBbx7dPneYoU1M_guwBNA3pVV3S2sGC…" at bounding box center [262, 426] width 123 height 21
click at [1066, 687] on p "dialog" at bounding box center [1222, 683] width 371 height 15
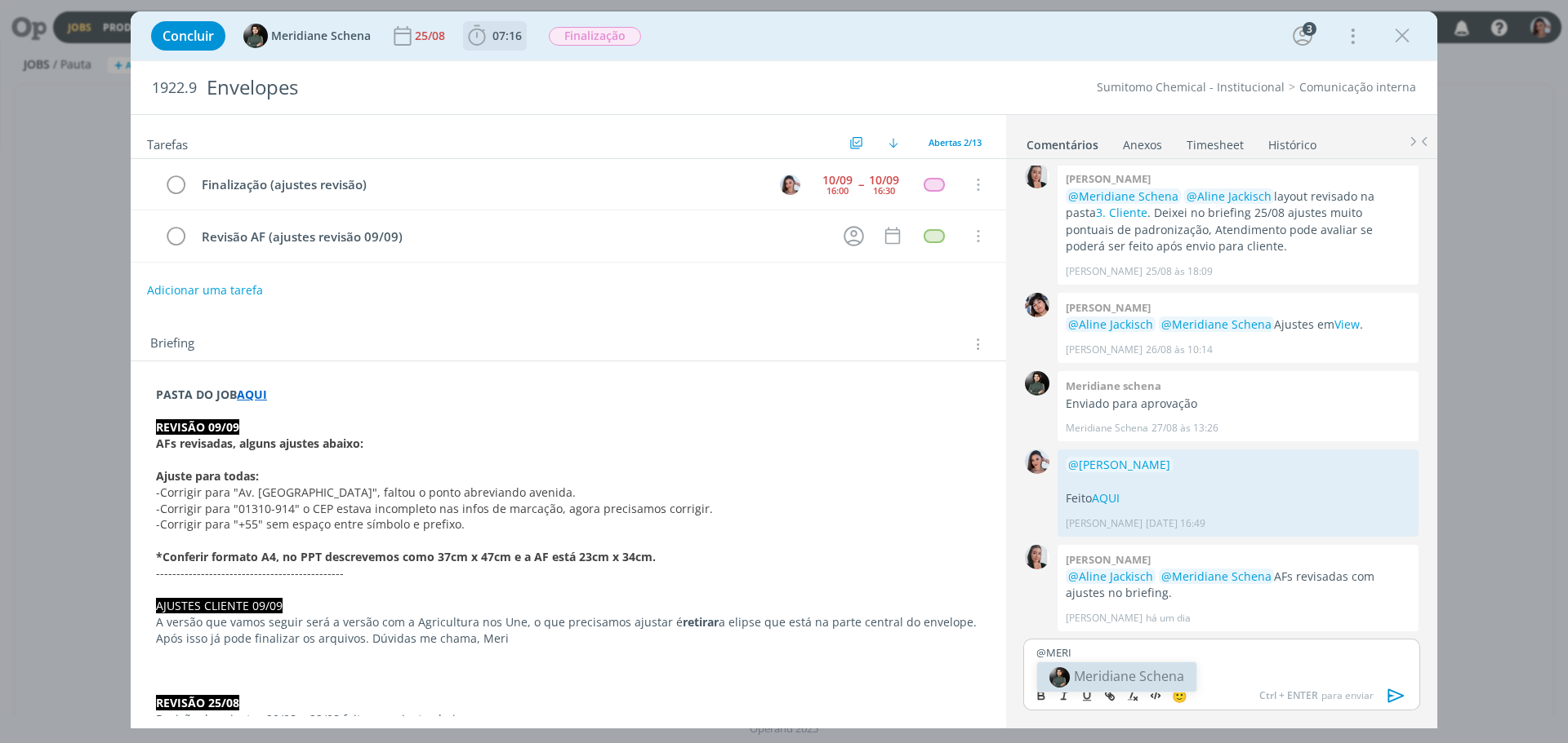
click at [1089, 675] on span "Meridiane Schena" at bounding box center [1128, 677] width 110 height 18
drag, startPoint x: 1118, startPoint y: 666, endPoint x: 1150, endPoint y: 667, distance: 32.0
click at [1150, 667] on p "Feito os ajustes AQUI" at bounding box center [1222, 667] width 371 height 15
drag, startPoint x: 1114, startPoint y: 665, endPoint x: 1168, endPoint y: 661, distance: 54.1
click at [1168, 661] on p "Feito os ajustes AQUI" at bounding box center [1222, 667] width 371 height 15
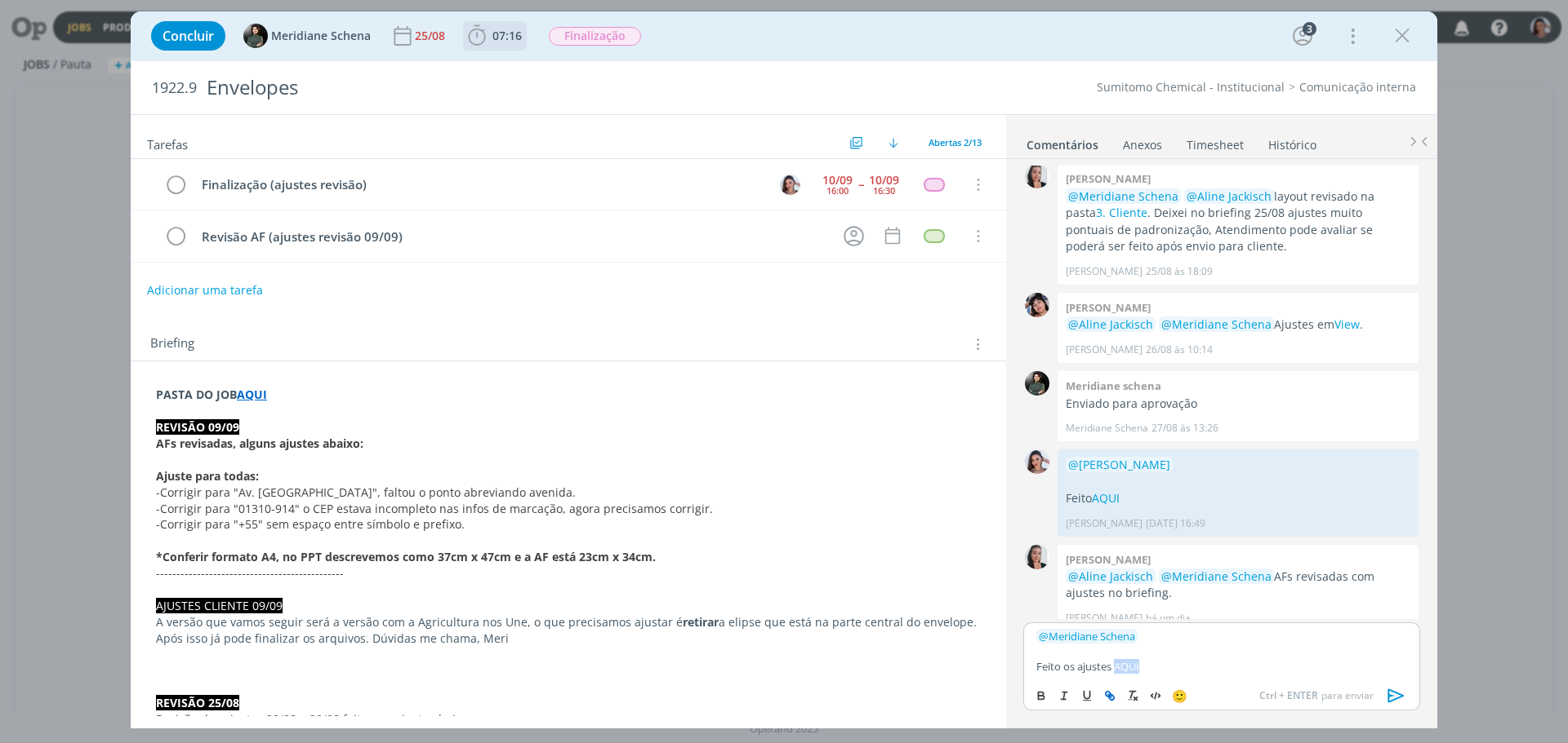
click at [1110, 693] on icon "dialog" at bounding box center [1107, 694] width 5 height 5
paste input "https://sobeae.sharepoint.com/:f:/s/SOBEAE/Etc-BNkIDBJMp2OkmKhIiFwB1ZD_EwTejeXK…"
type input "https://sobeae.sharepoint.com/:f:/s/SOBEAE/Etc-BNkIDBJMp2OkmKhIiFwB1ZD_EwTejeXK…"
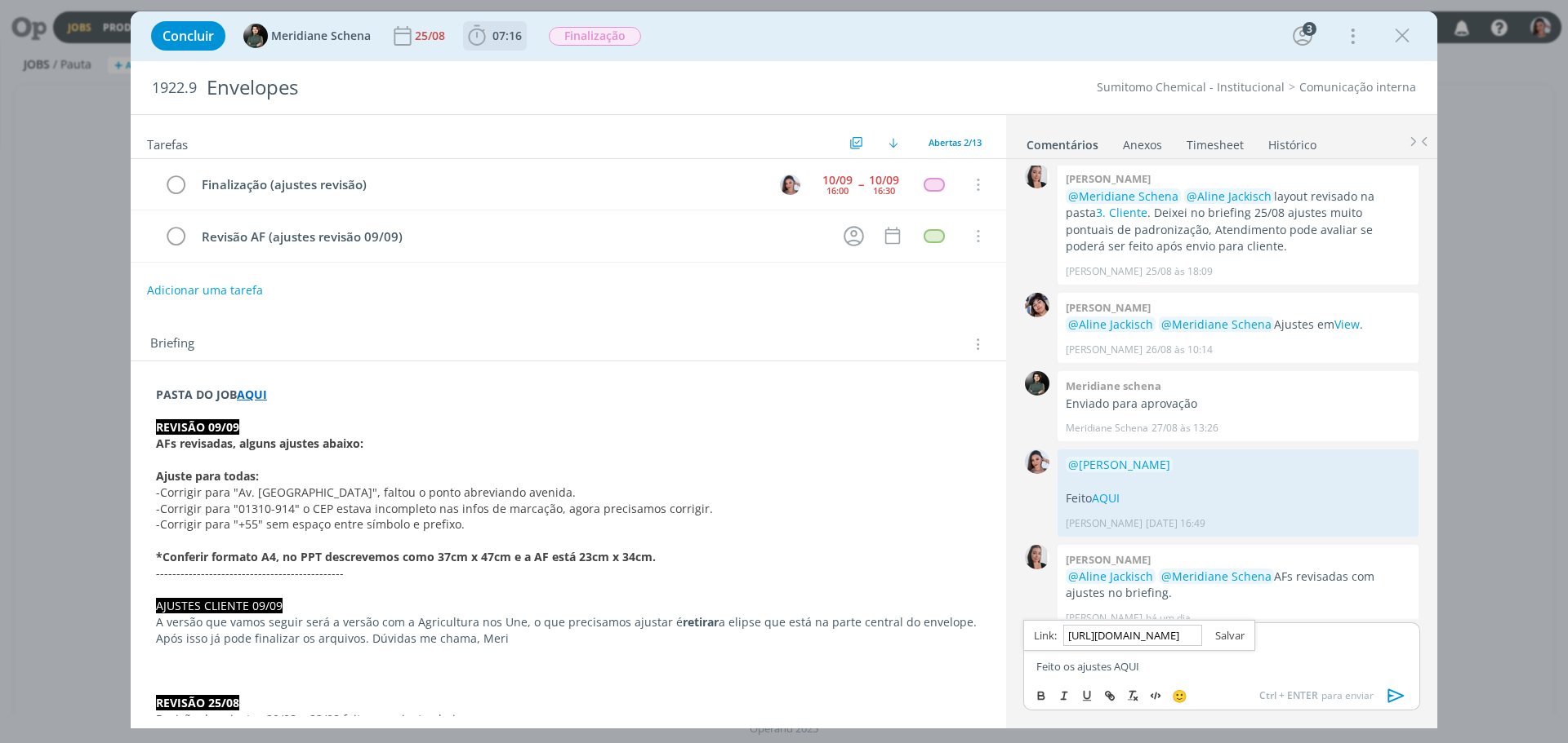
click at [1214, 641] on link "dialog" at bounding box center [1223, 635] width 43 height 15
click at [1154, 662] on p "Feito os ajustes AQUI" at bounding box center [1222, 667] width 371 height 15
click at [1080, 667] on p "Feito os ajustes AQUI" at bounding box center [1222, 667] width 371 height 15
click at [1108, 665] on p "Feito os ajustes AQUI" at bounding box center [1222, 667] width 371 height 15
click at [1075, 666] on p "Feito os ajustes AQUI" at bounding box center [1222, 667] width 371 height 15
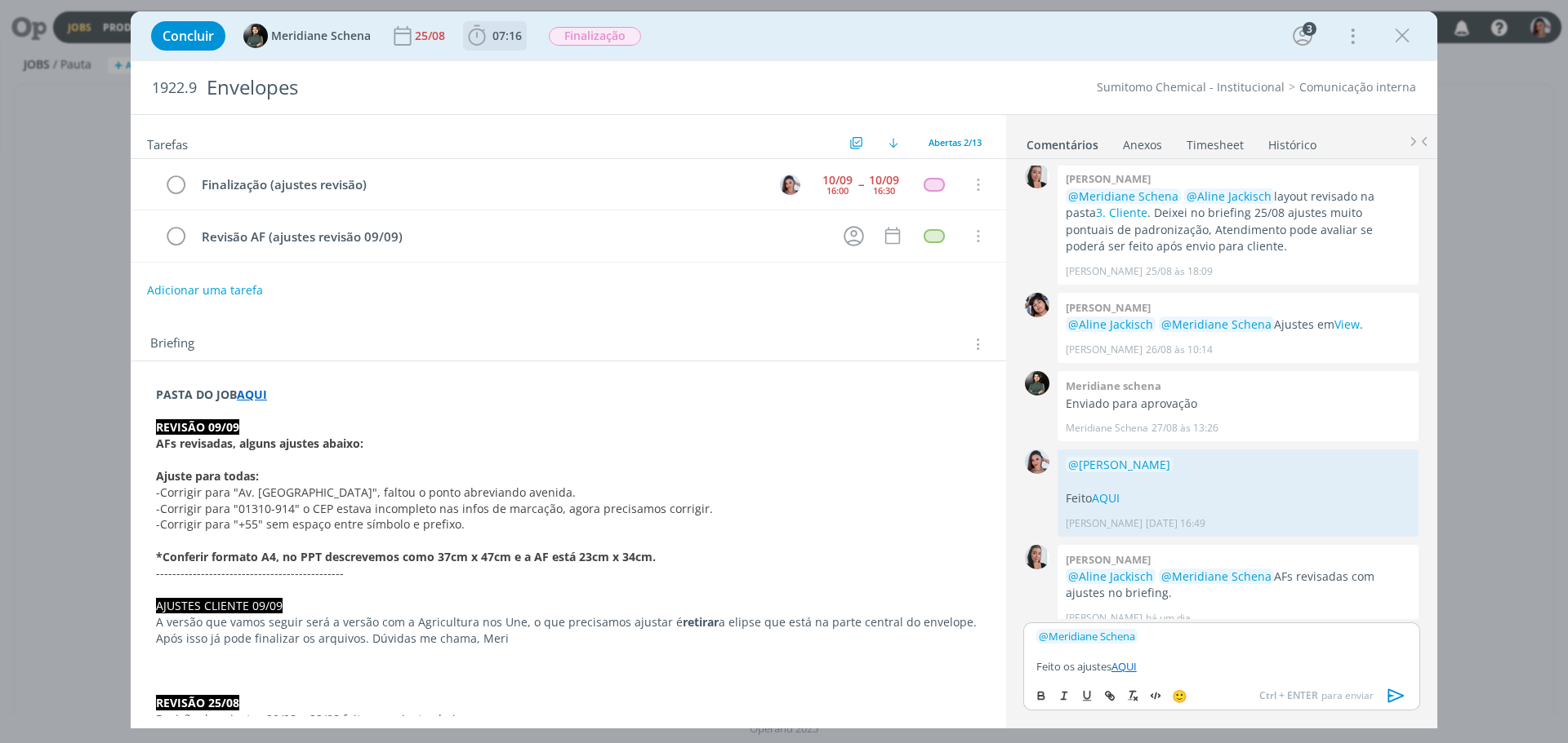
click at [1136, 666] on link "AQUI" at bounding box center [1124, 667] width 26 height 15
click at [1166, 669] on p "Feito os ajustes AQUI" at bounding box center [1222, 667] width 371 height 15
click at [1123, 669] on link "AQUI" at bounding box center [1124, 667] width 26 height 15
click at [1144, 642] on link "https://sobeae.sharepoint.com/:f:/s/SOBEAE/Etc-BNkIDBJMp2OkmKhIiFwB1ZD_EwTejeXK…" at bounding box center [1130, 635] width 111 height 21
click at [1159, 669] on p "Feito os ajustes AQUI" at bounding box center [1222, 667] width 371 height 15
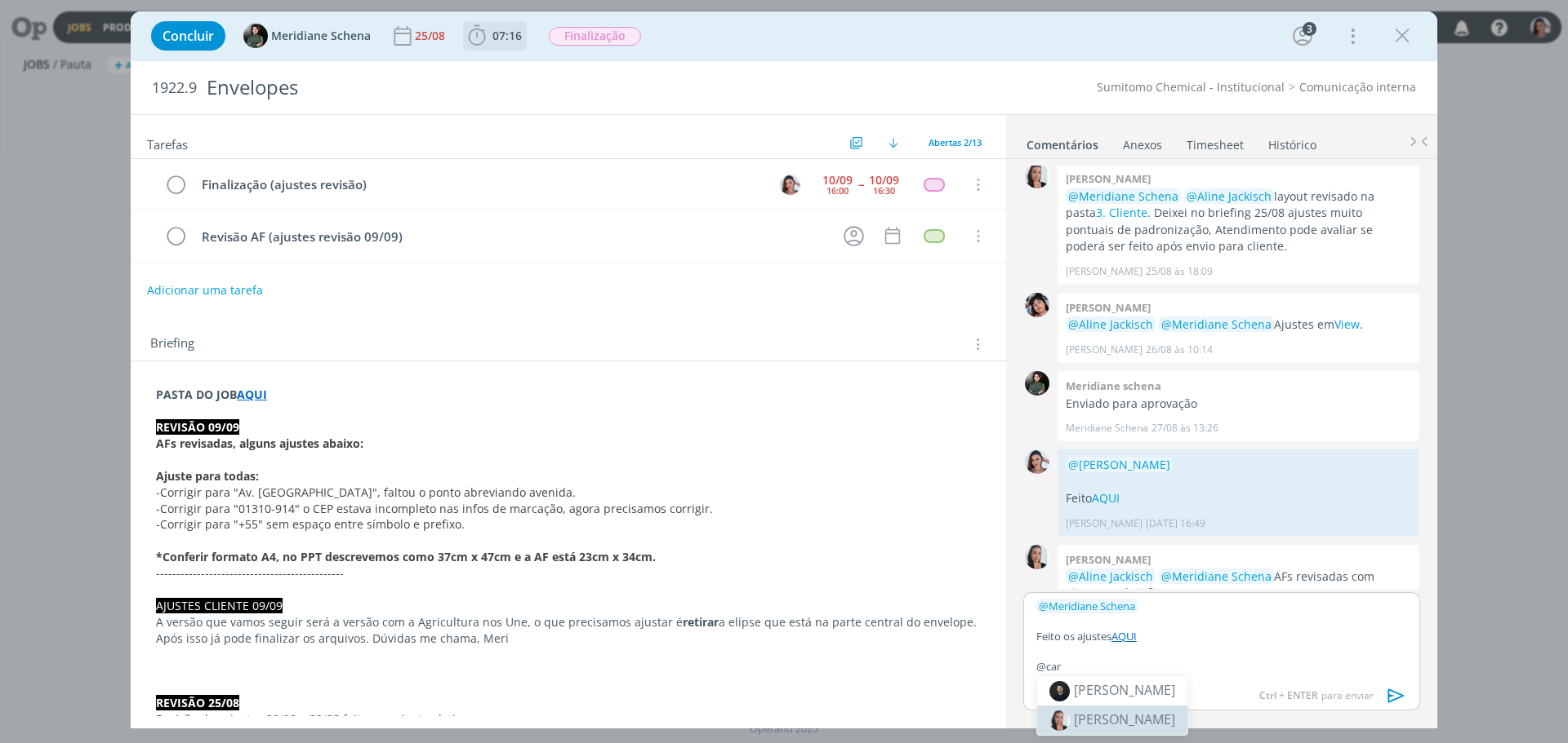
click at [1129, 715] on span "[PERSON_NAME]" at bounding box center [1124, 720] width 101 height 18
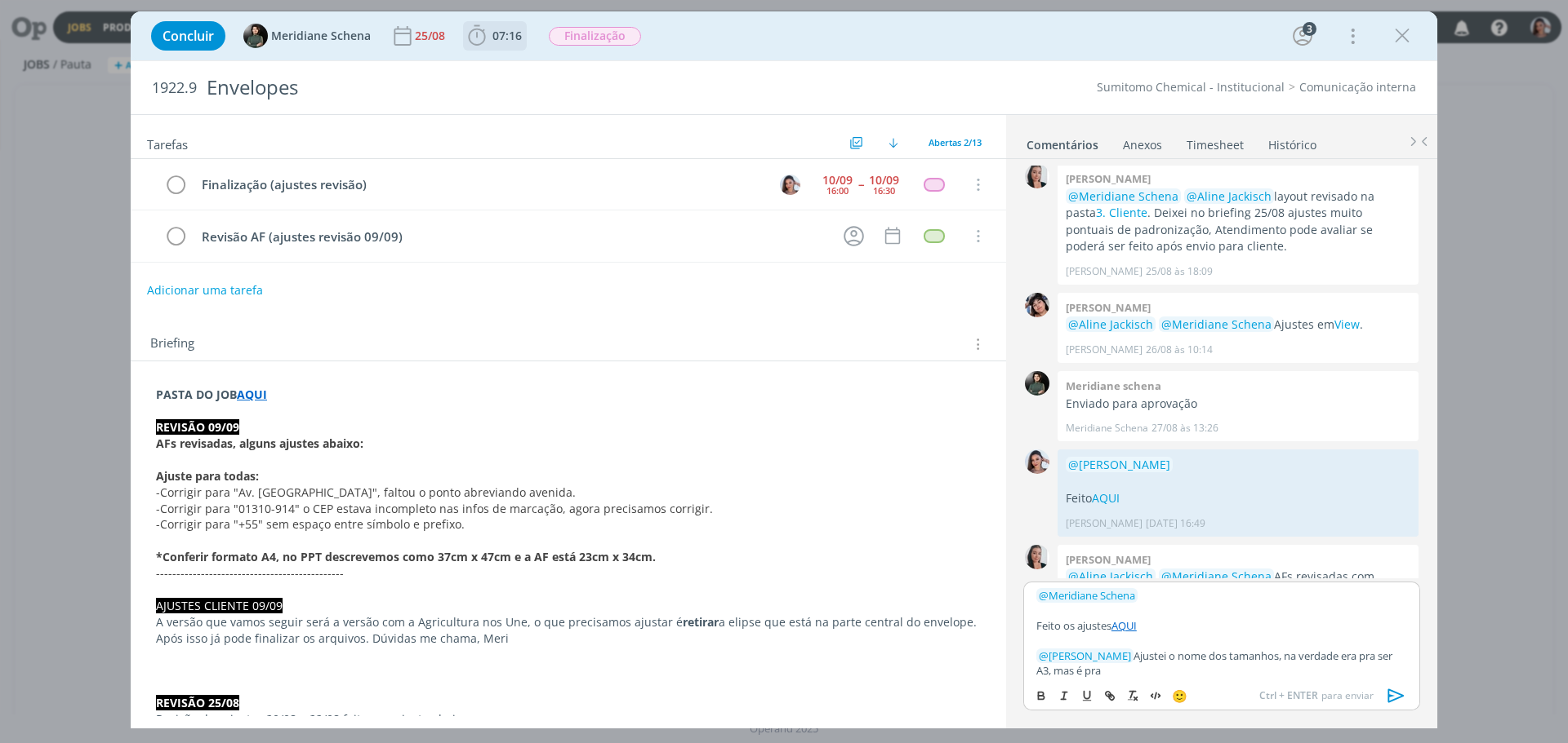
scroll to position [923, 0]
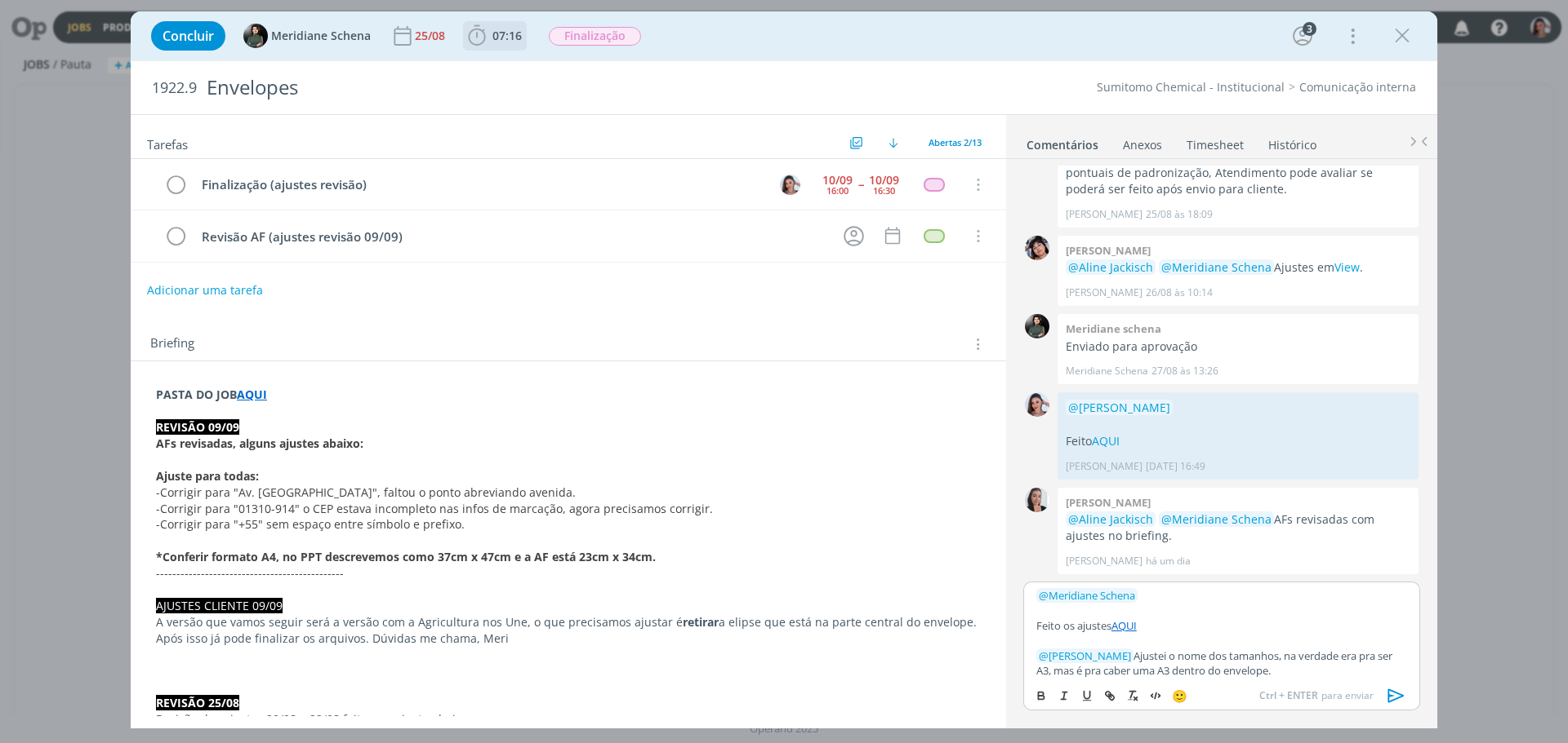
click at [1389, 695] on icon "dialog" at bounding box center [1396, 696] width 16 height 14
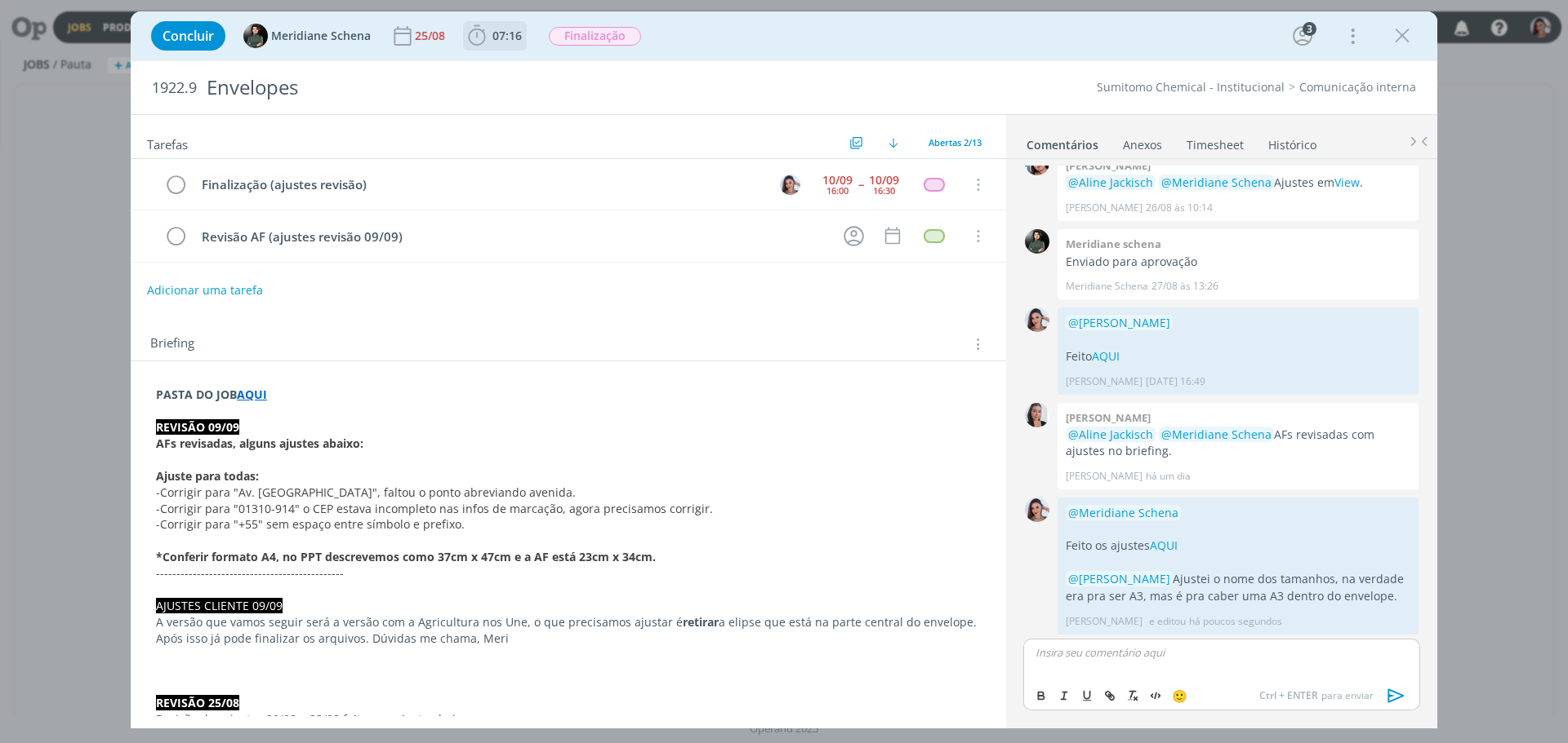
scroll to position [1027, 0]
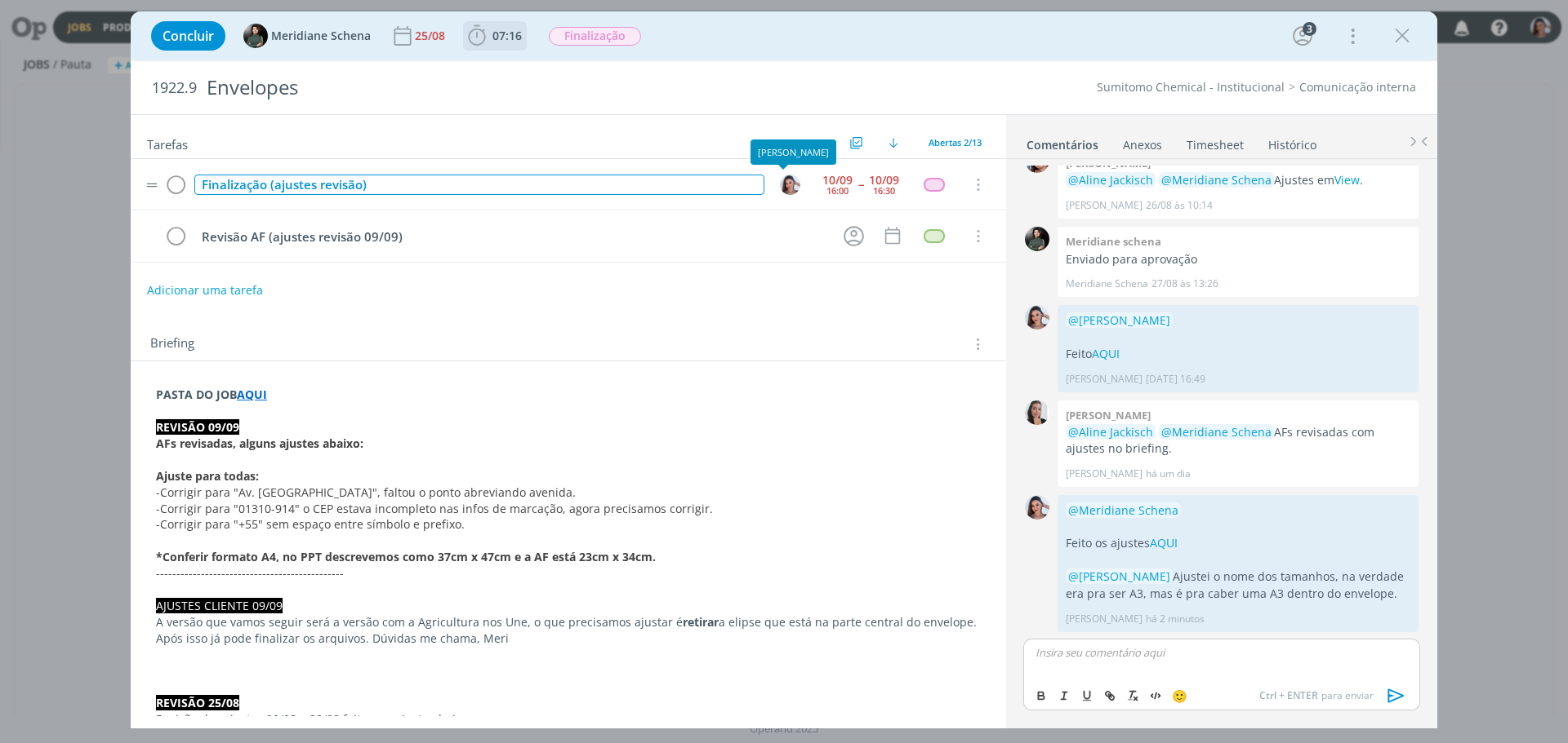
click at [365, 185] on div "Finalização (ajustes revisão)" at bounding box center [479, 185] width 570 height 21
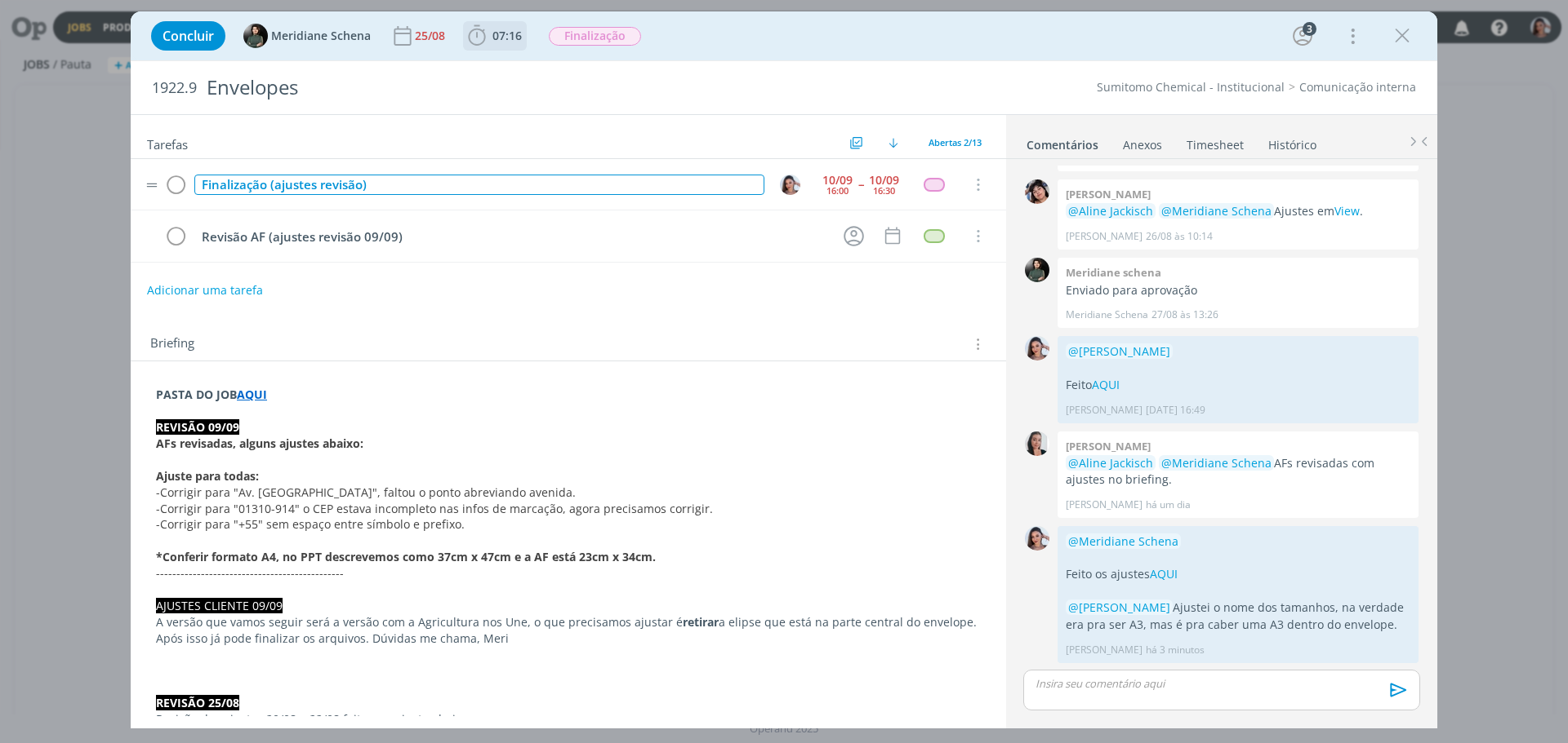
scroll to position [996, 0]
click at [364, 185] on div "Finalização (ajustes revisão)" at bounding box center [479, 185] width 570 height 21
click at [182, 183] on icon "dialog" at bounding box center [175, 185] width 23 height 25
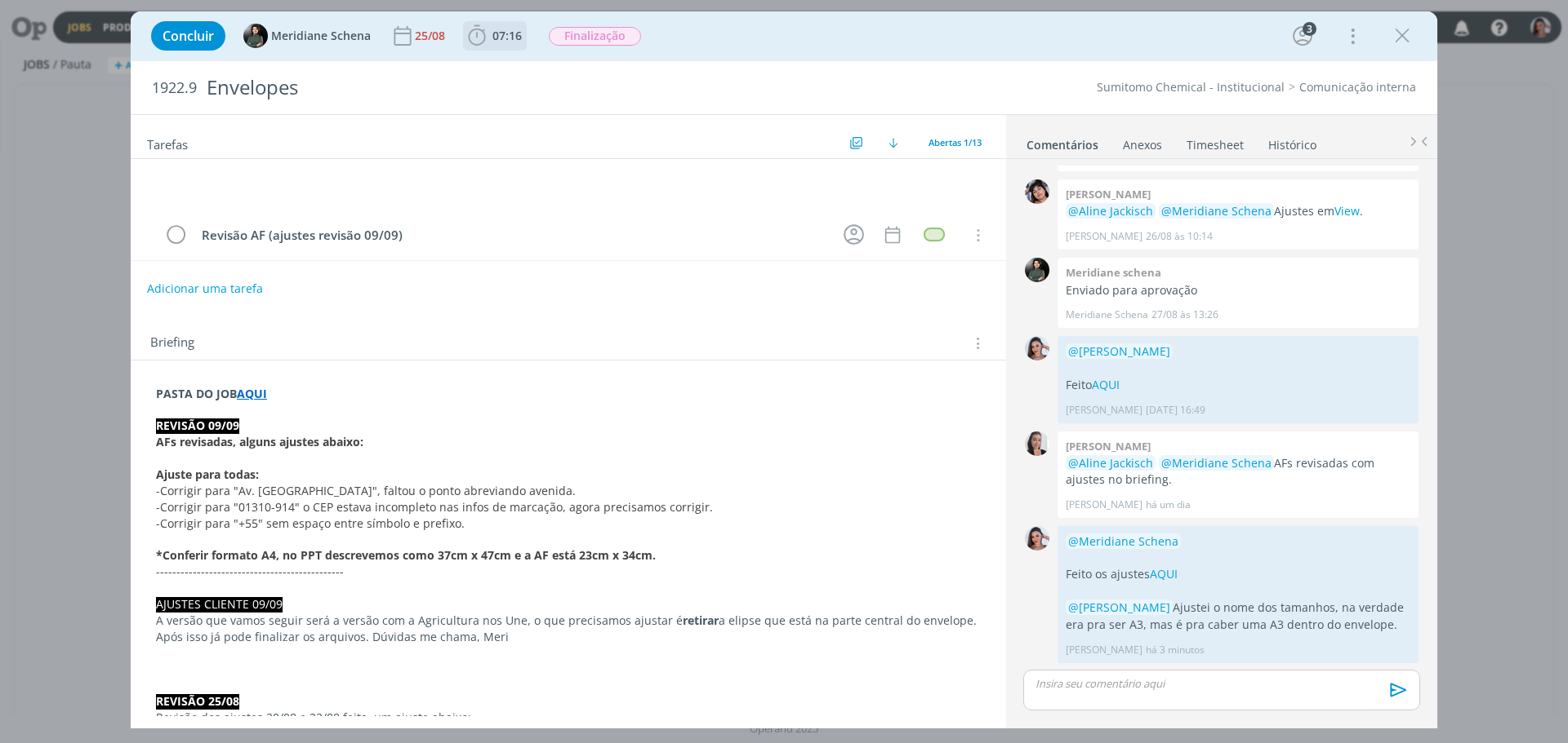
click at [1190, 143] on link "Timesheet" at bounding box center [1215, 142] width 59 height 24
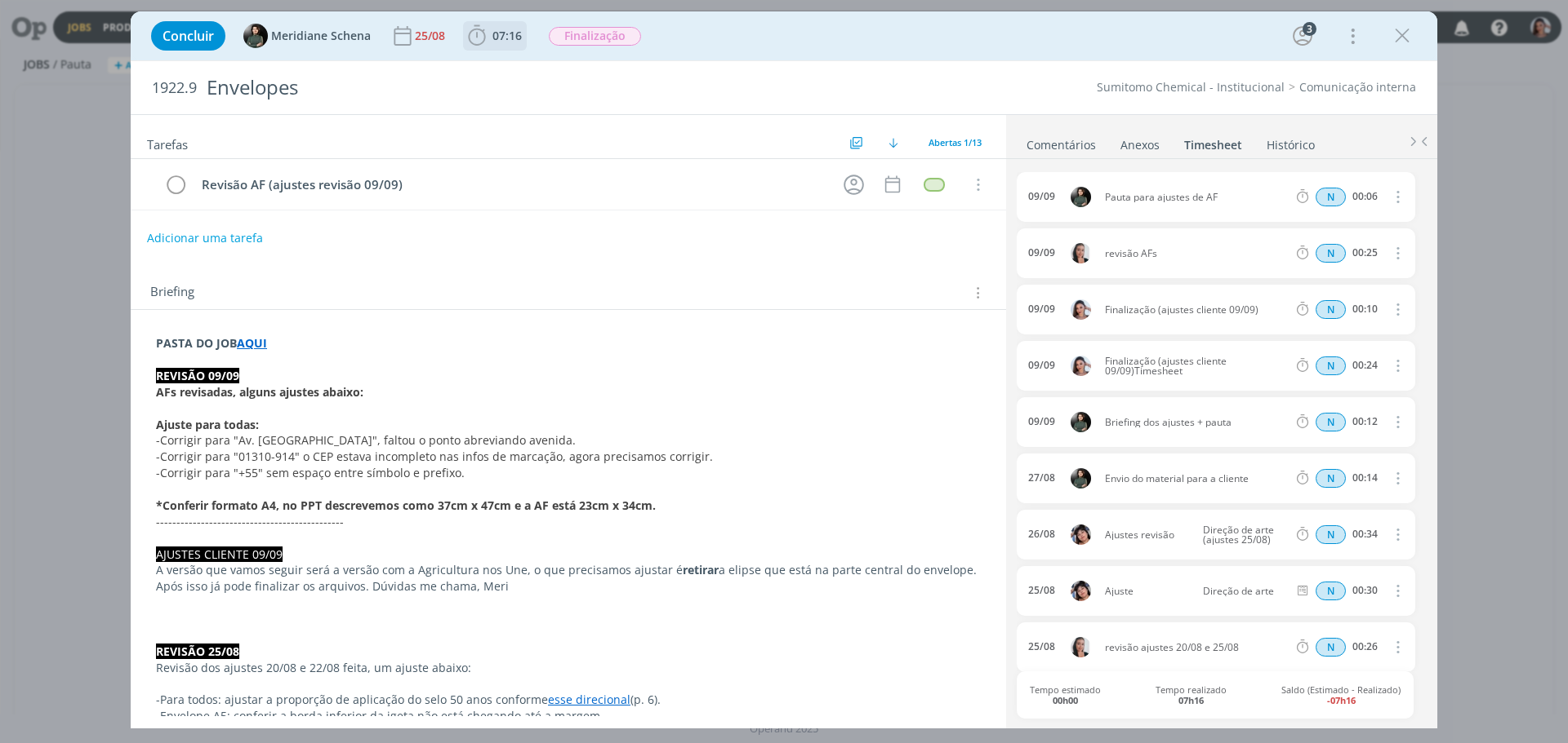
click at [814, 418] on p "Ajuste para todas:" at bounding box center [568, 425] width 825 height 16
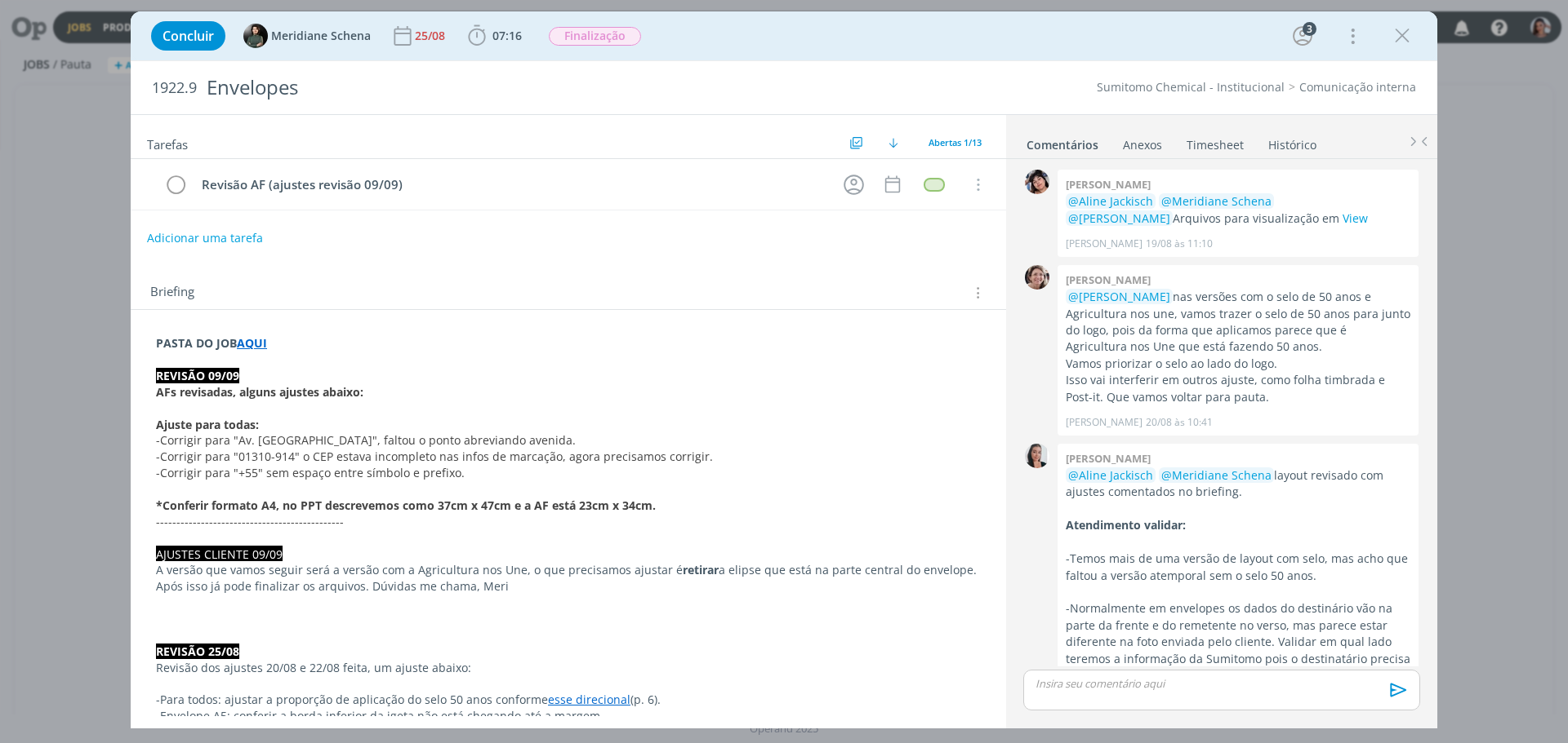
scroll to position [996, 0]
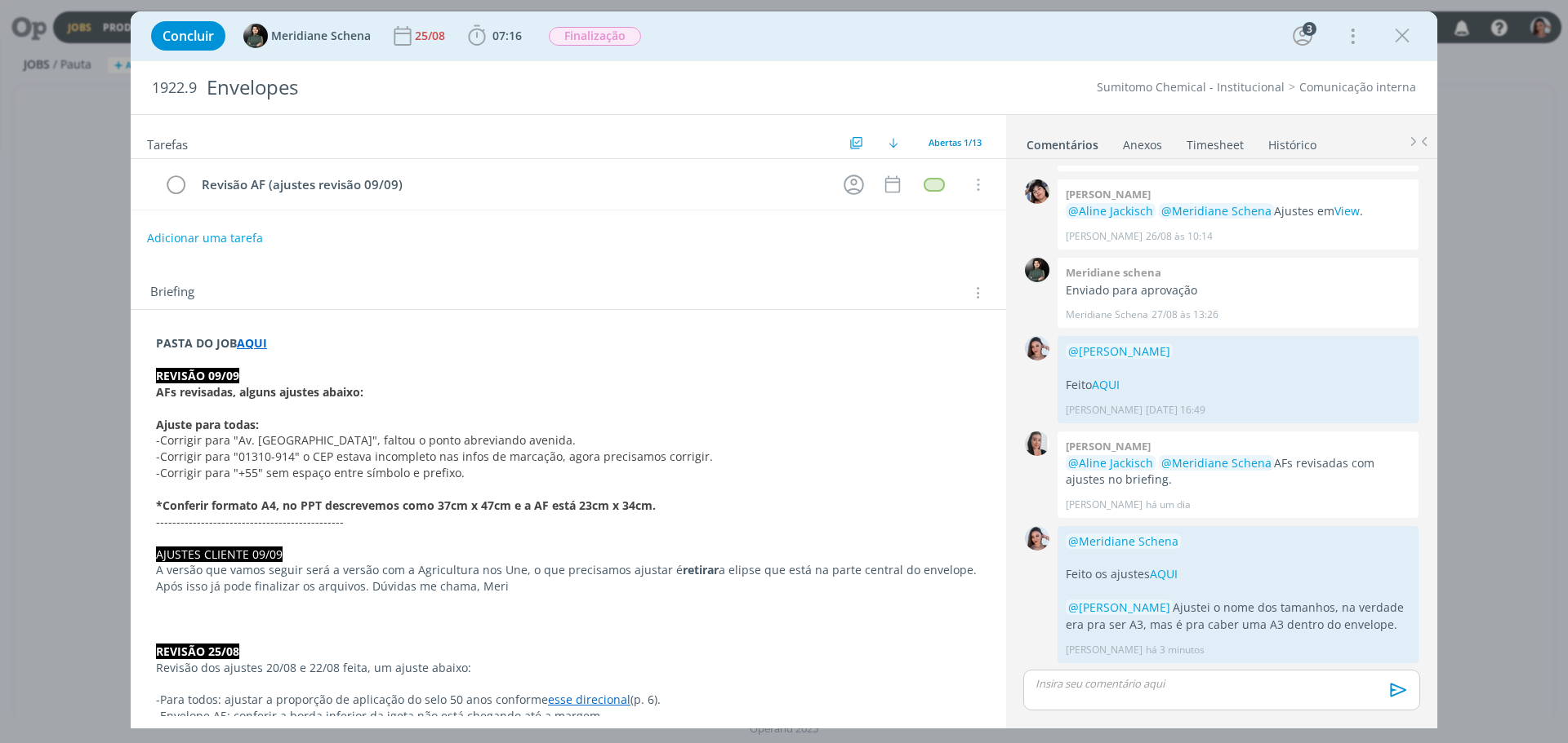
click at [1209, 139] on link "Timesheet" at bounding box center [1215, 142] width 59 height 24
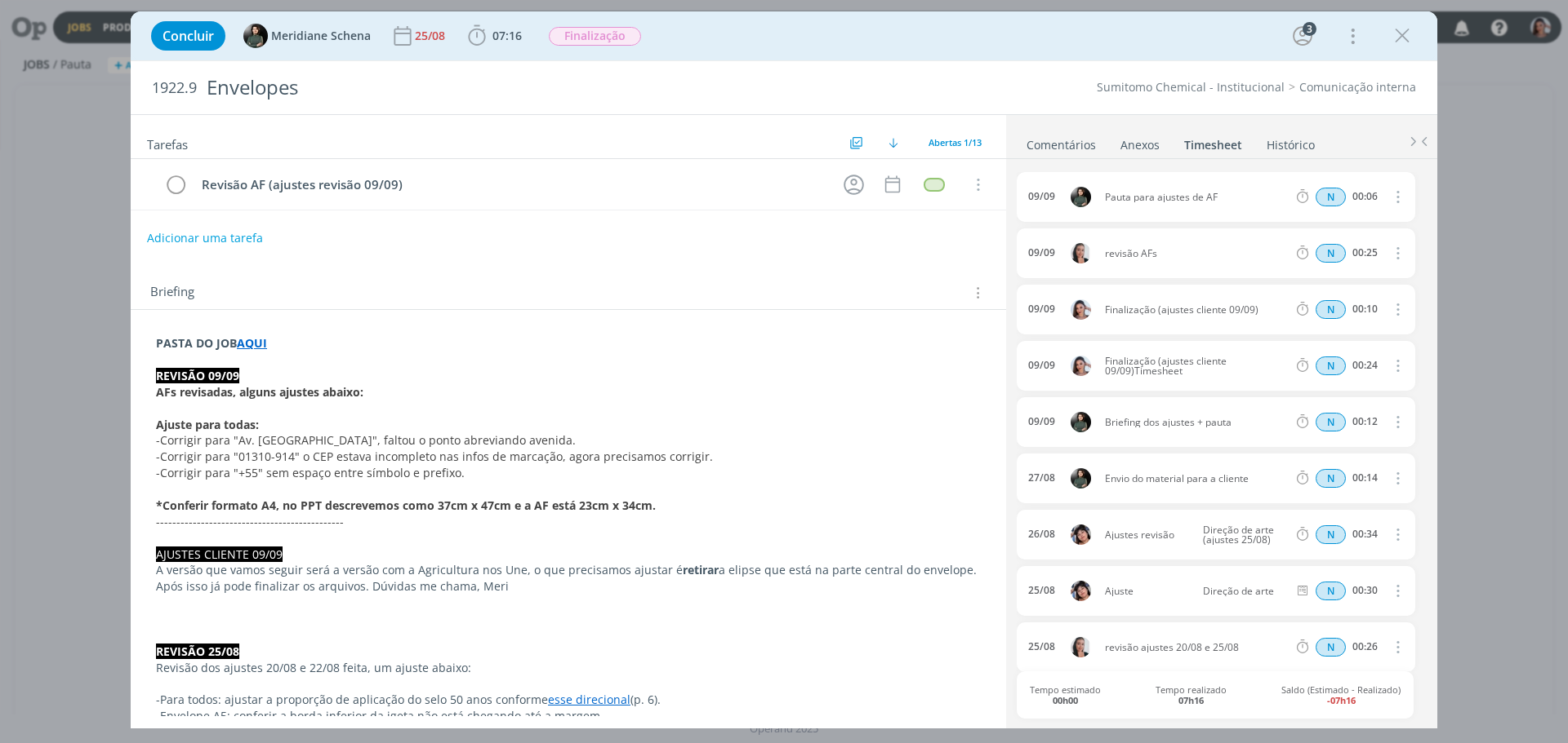
click at [458, 406] on p "dialog" at bounding box center [568, 409] width 825 height 16
click at [1042, 145] on link "Comentários" at bounding box center [1061, 142] width 71 height 24
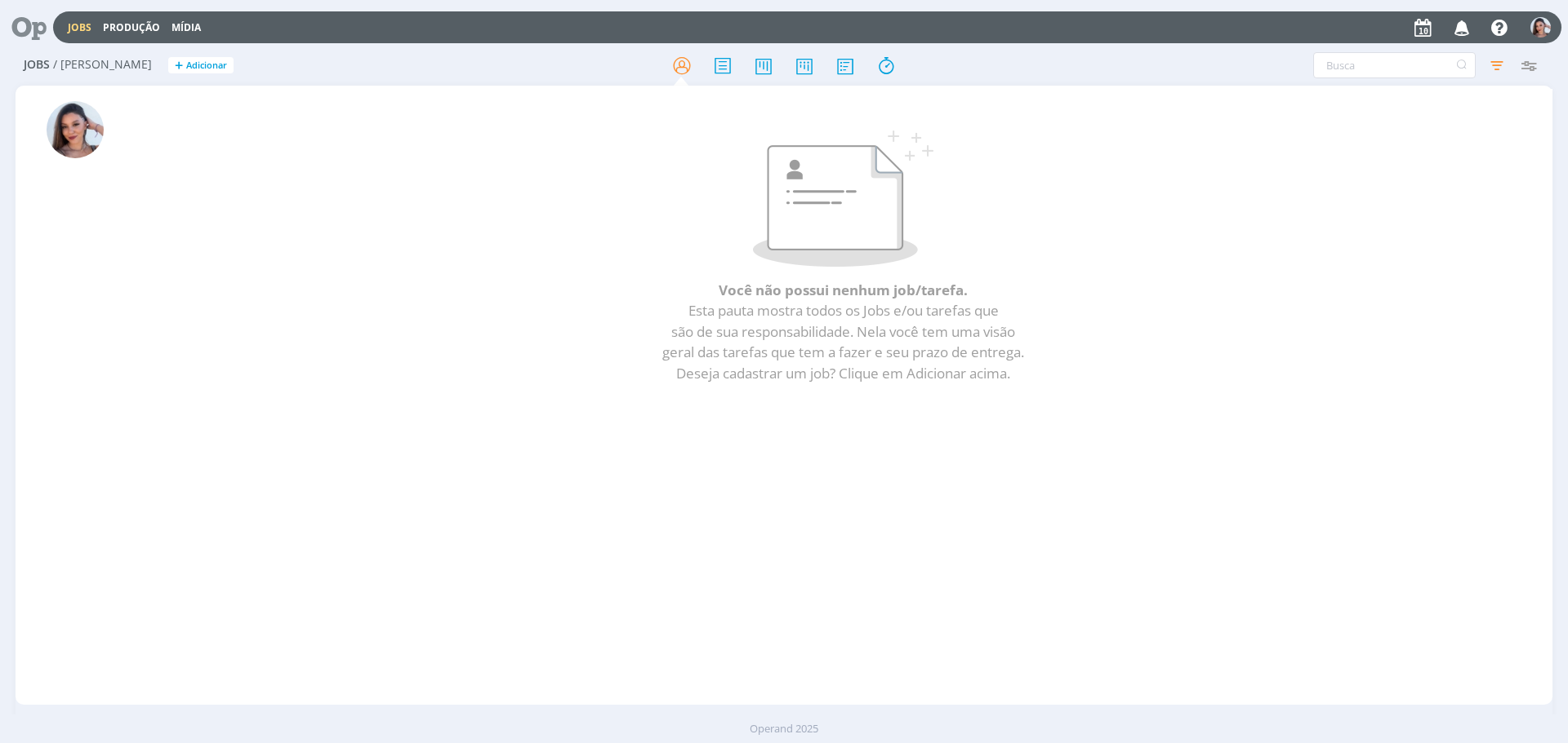
click at [1472, 23] on icon "button" at bounding box center [1462, 27] width 29 height 28
click at [673, 227] on p at bounding box center [844, 198] width 1336 height 136
click at [36, 24] on icon at bounding box center [24, 28] width 34 height 32
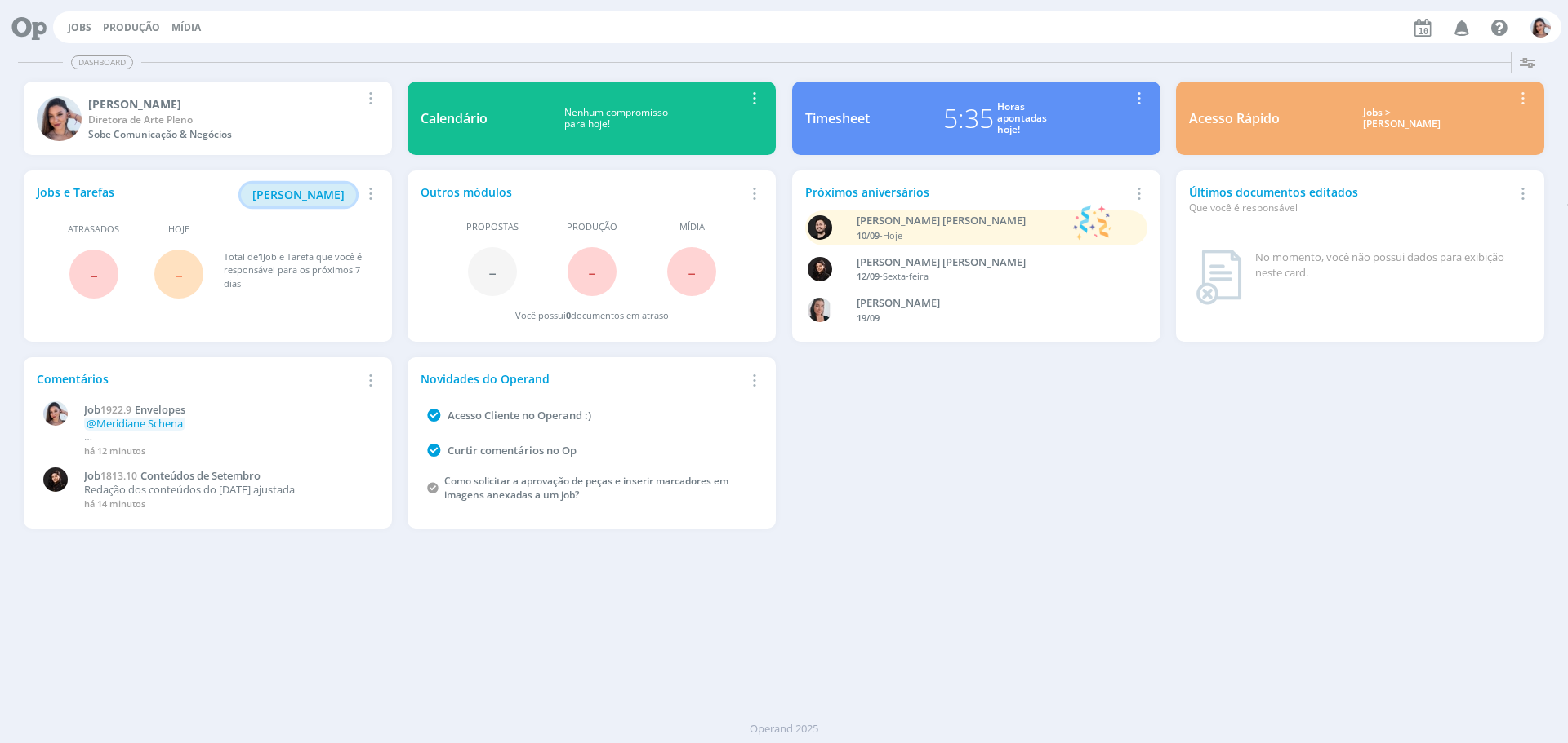
click at [288, 195] on span "[PERSON_NAME]" at bounding box center [298, 194] width 92 height 16
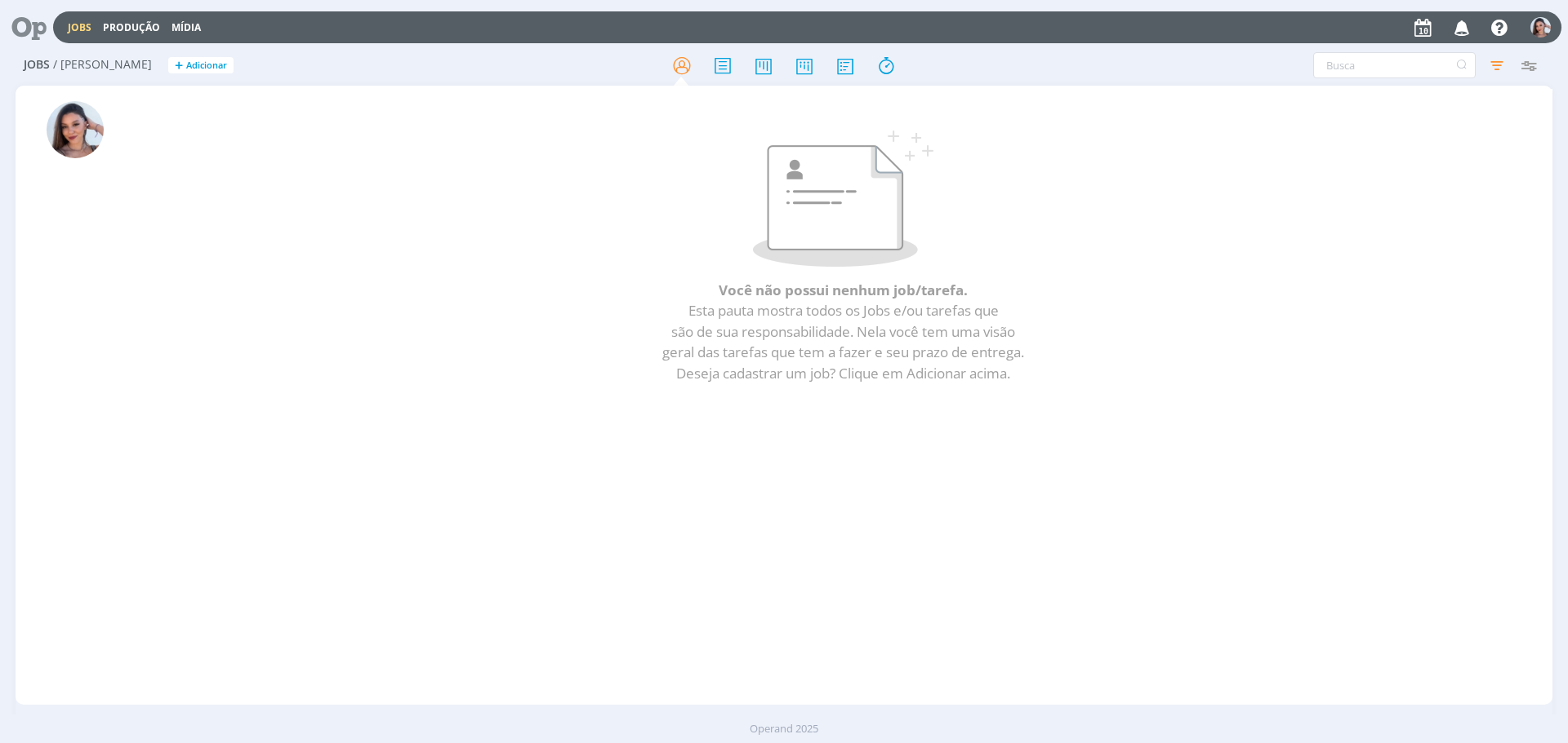
click at [40, 23] on icon at bounding box center [24, 28] width 34 height 32
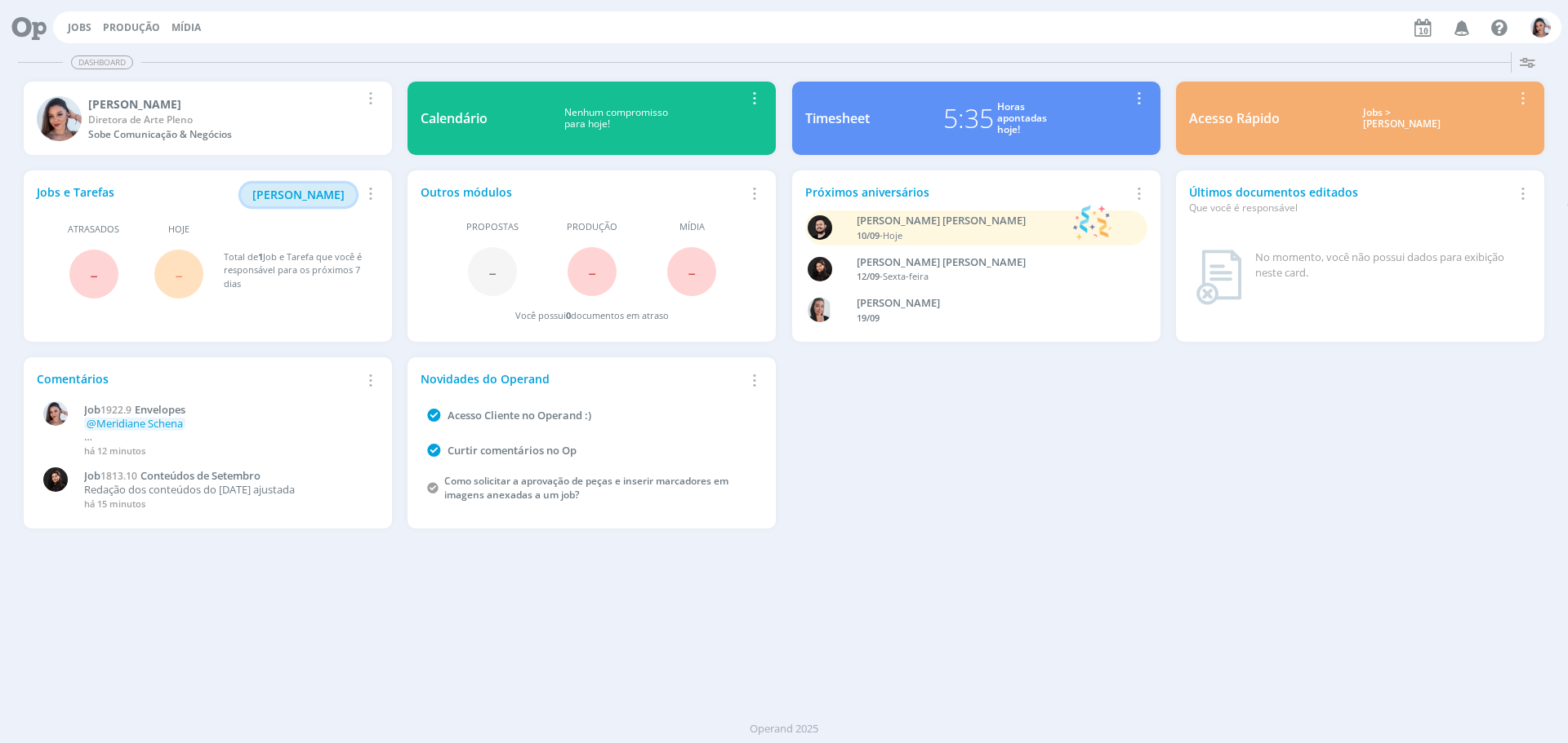
click at [326, 190] on span "[PERSON_NAME]" at bounding box center [298, 194] width 92 height 16
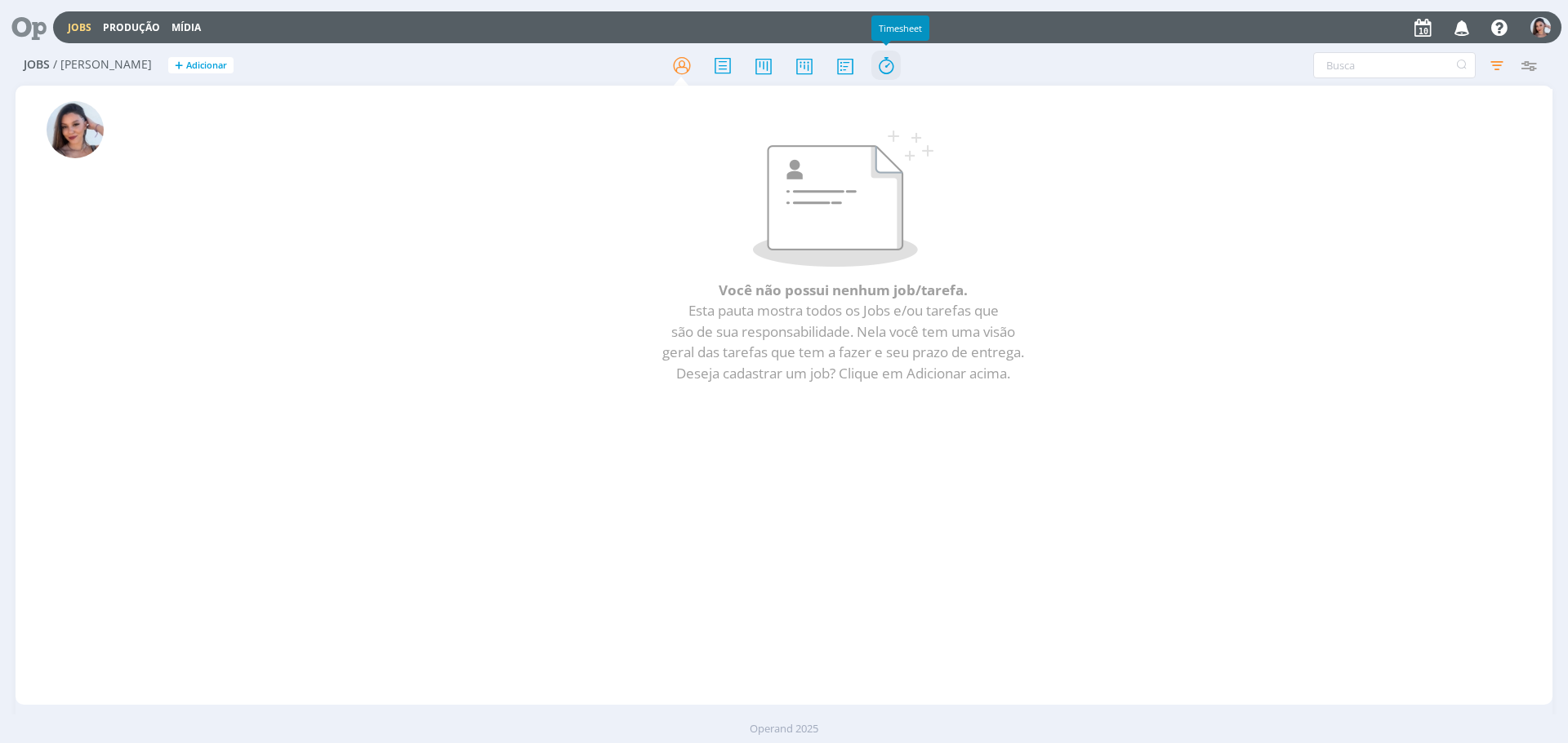
click at [881, 65] on icon at bounding box center [886, 65] width 30 height 32
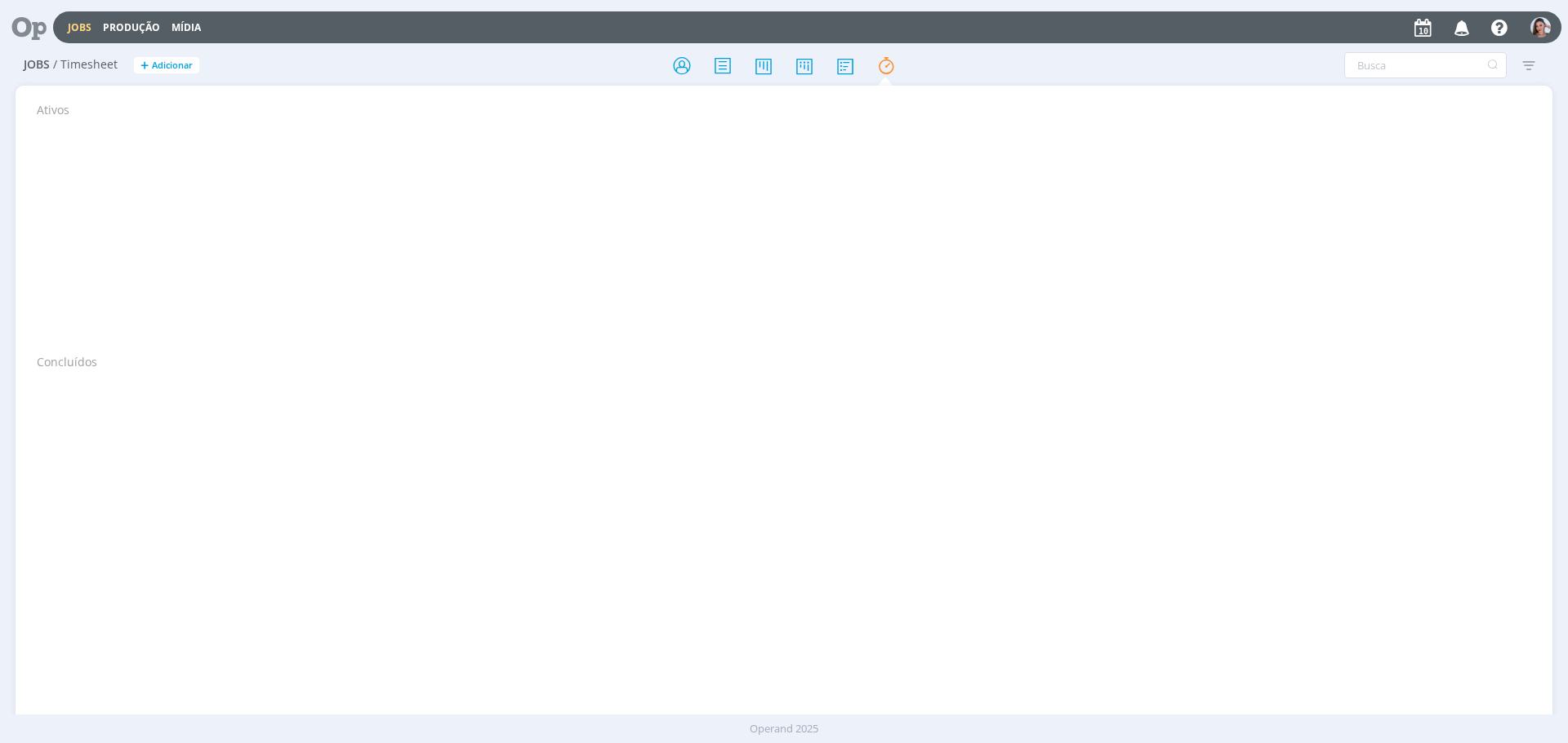
click at [1458, 30] on icon "button" at bounding box center [1462, 27] width 29 height 28
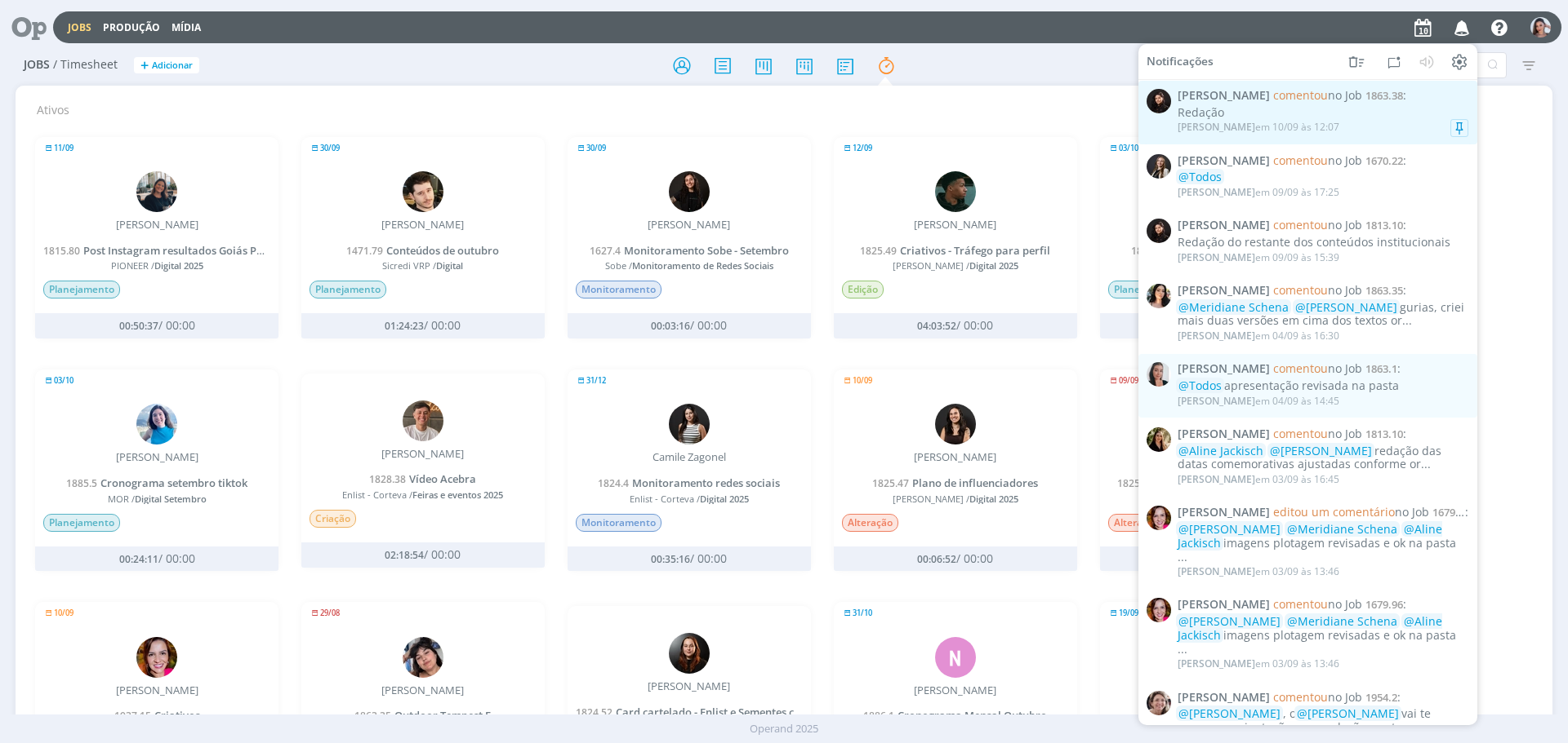
click at [1237, 106] on div "Redação" at bounding box center [1322, 113] width 291 height 14
